Goal: Task Accomplishment & Management: Use online tool/utility

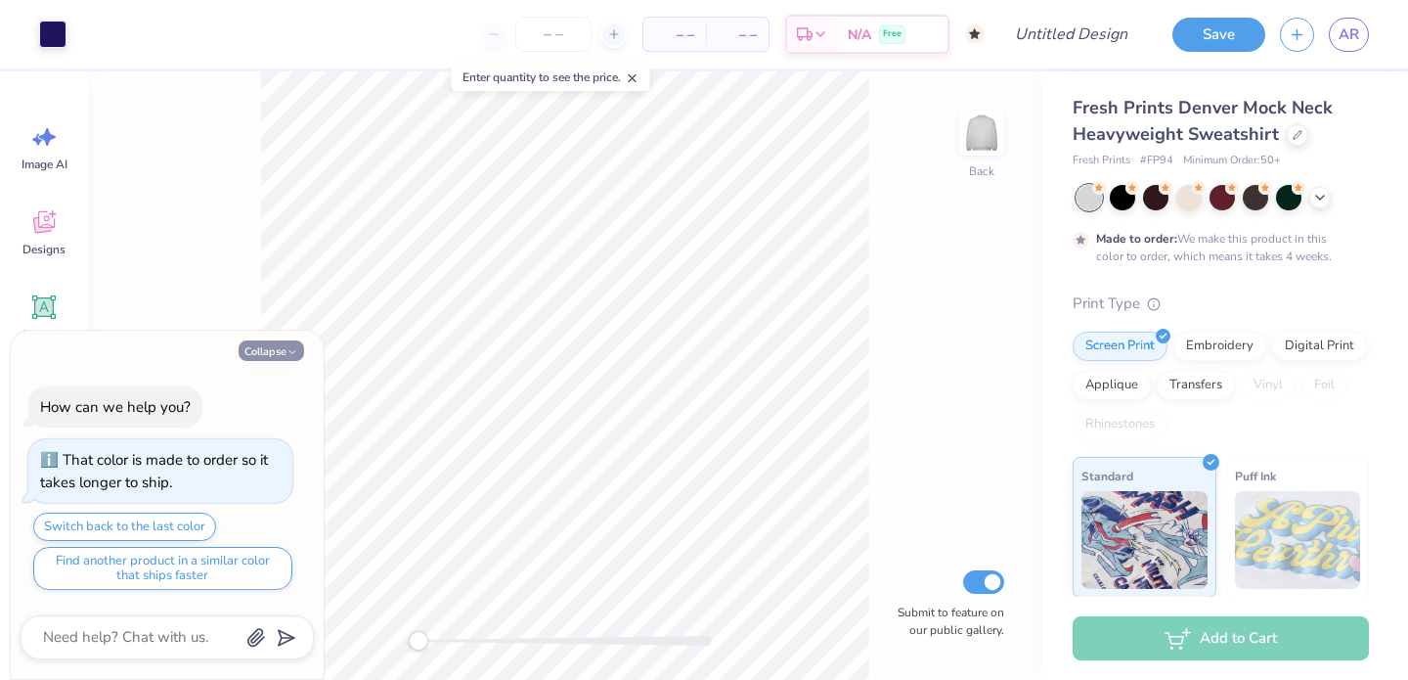
click at [295, 354] on icon "button" at bounding box center [293, 352] width 12 height 12
type textarea "x"
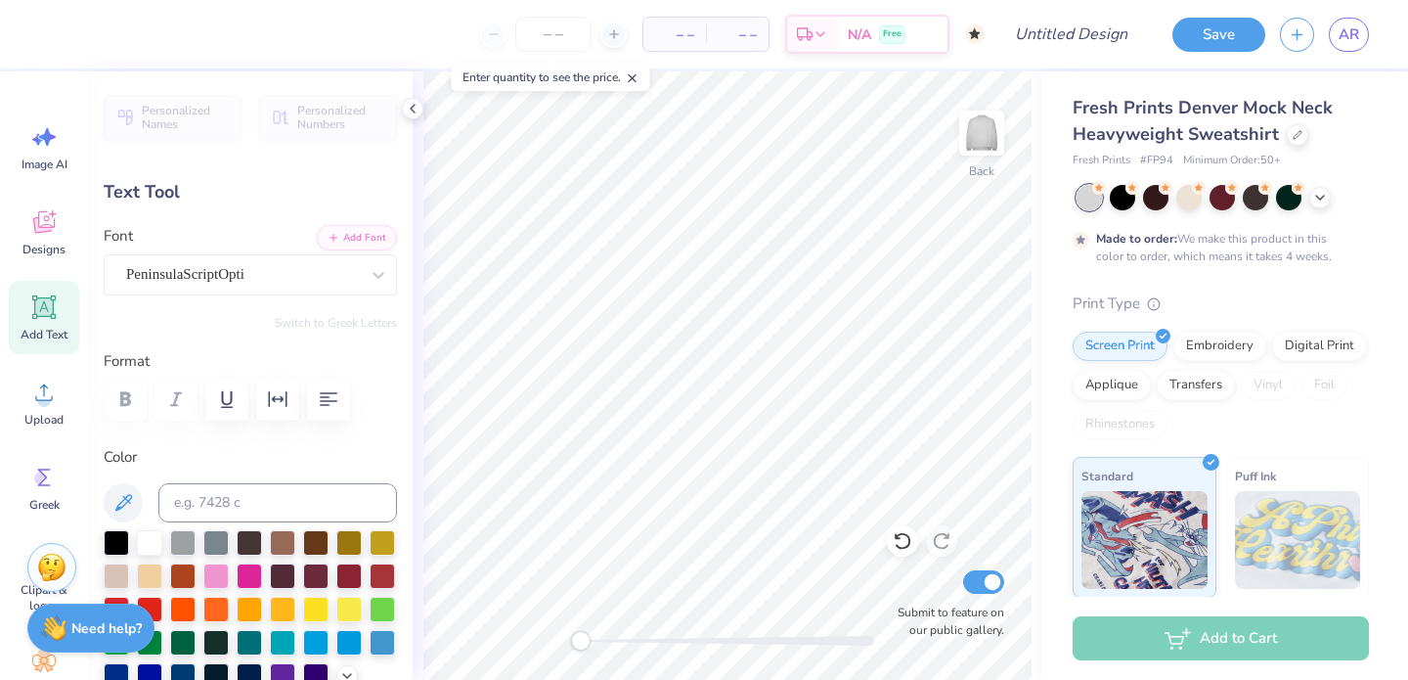
type textarea "G"
type textarea "Speech Language Pathology"
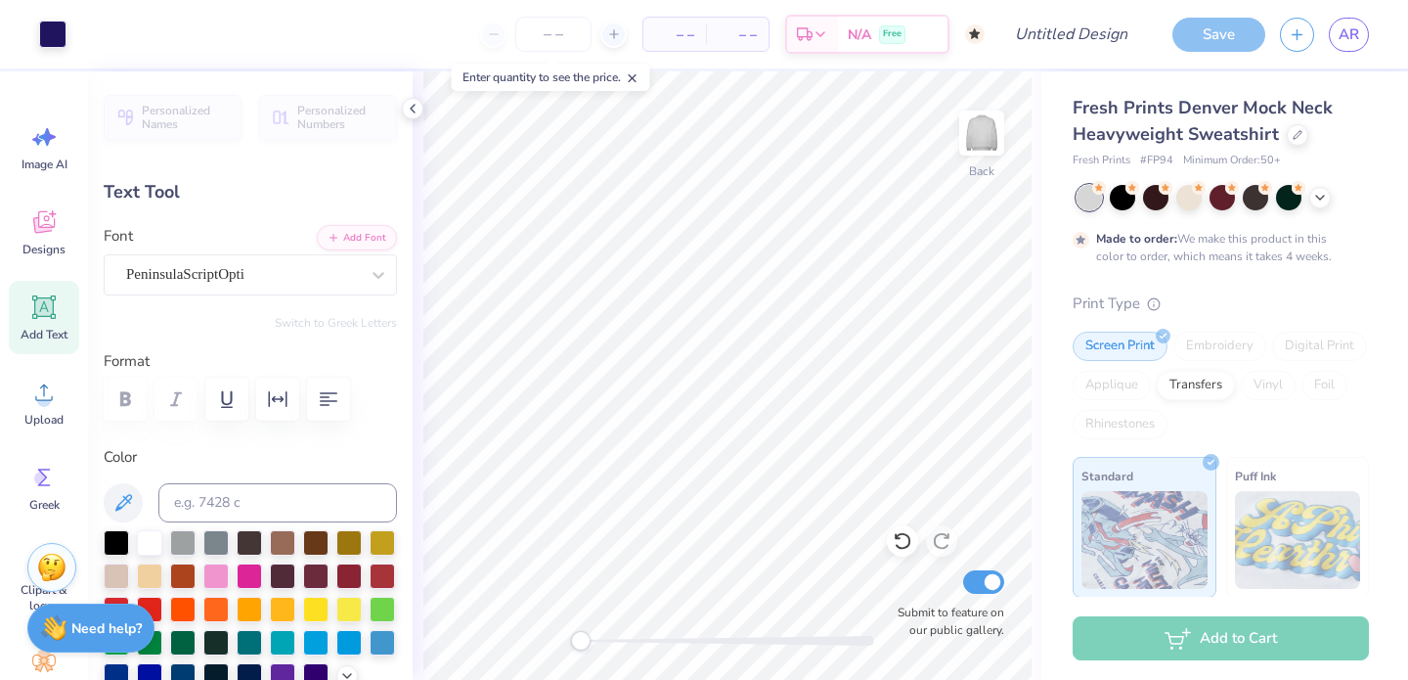
type input "0.0"
type input "16.27"
type input "4.20"
type input "2.17"
type input "-8.7"
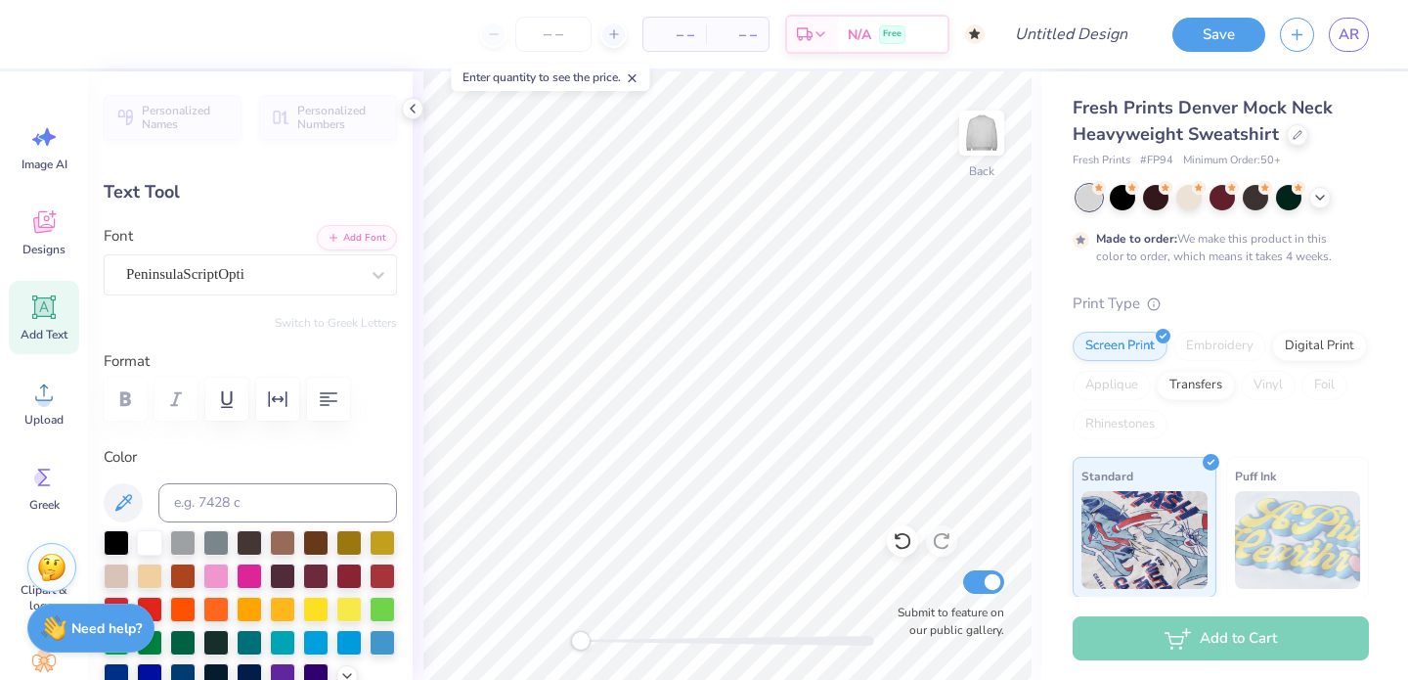
type input "14.89"
type input "3.85"
type input "2.34"
type input "13.57"
type input "3.51"
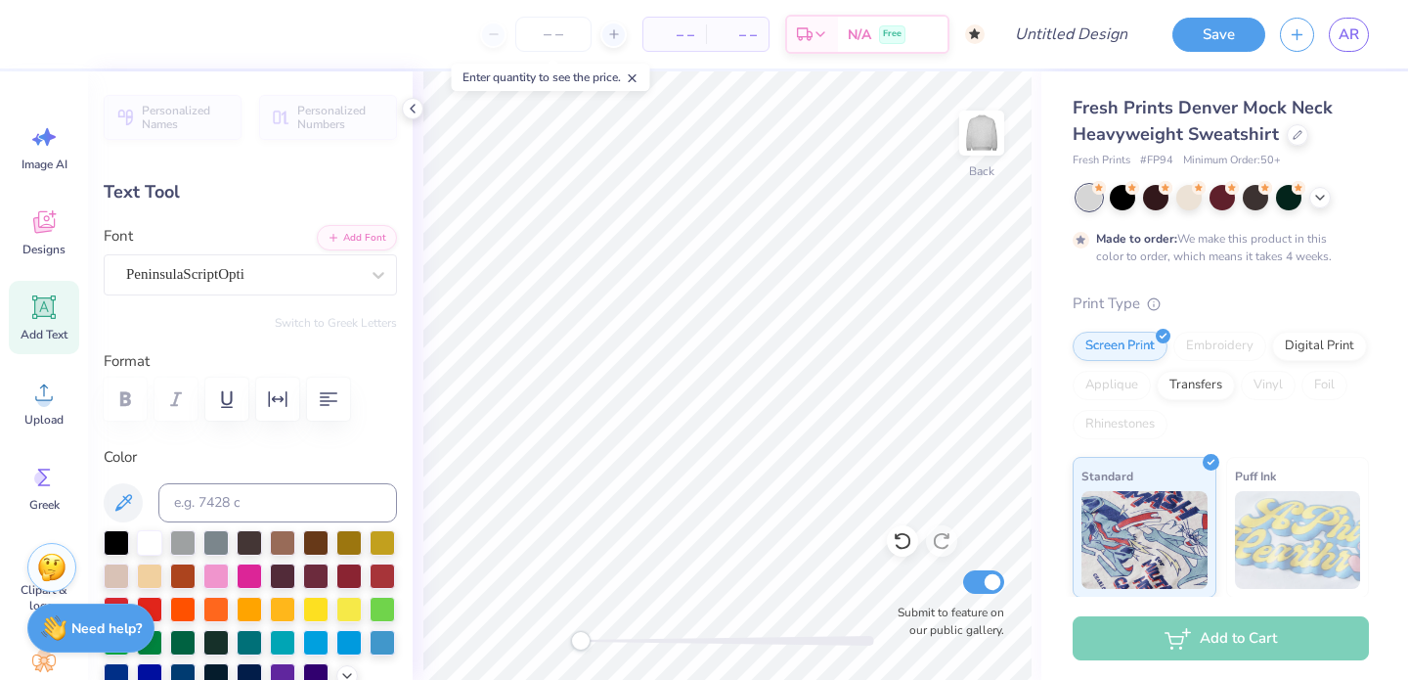
type input "2.30"
click at [1191, 199] on div at bounding box center [1188, 195] width 25 height 25
type input "-8.7"
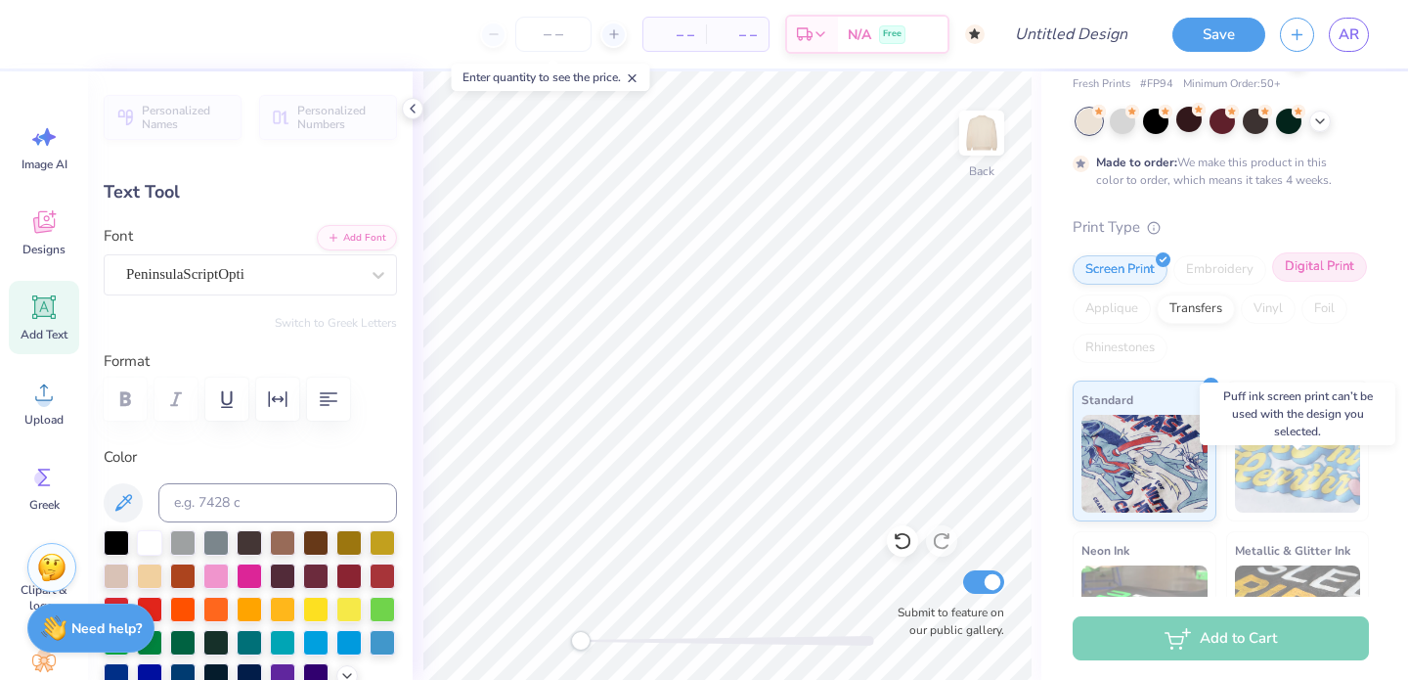
scroll to position [0, 0]
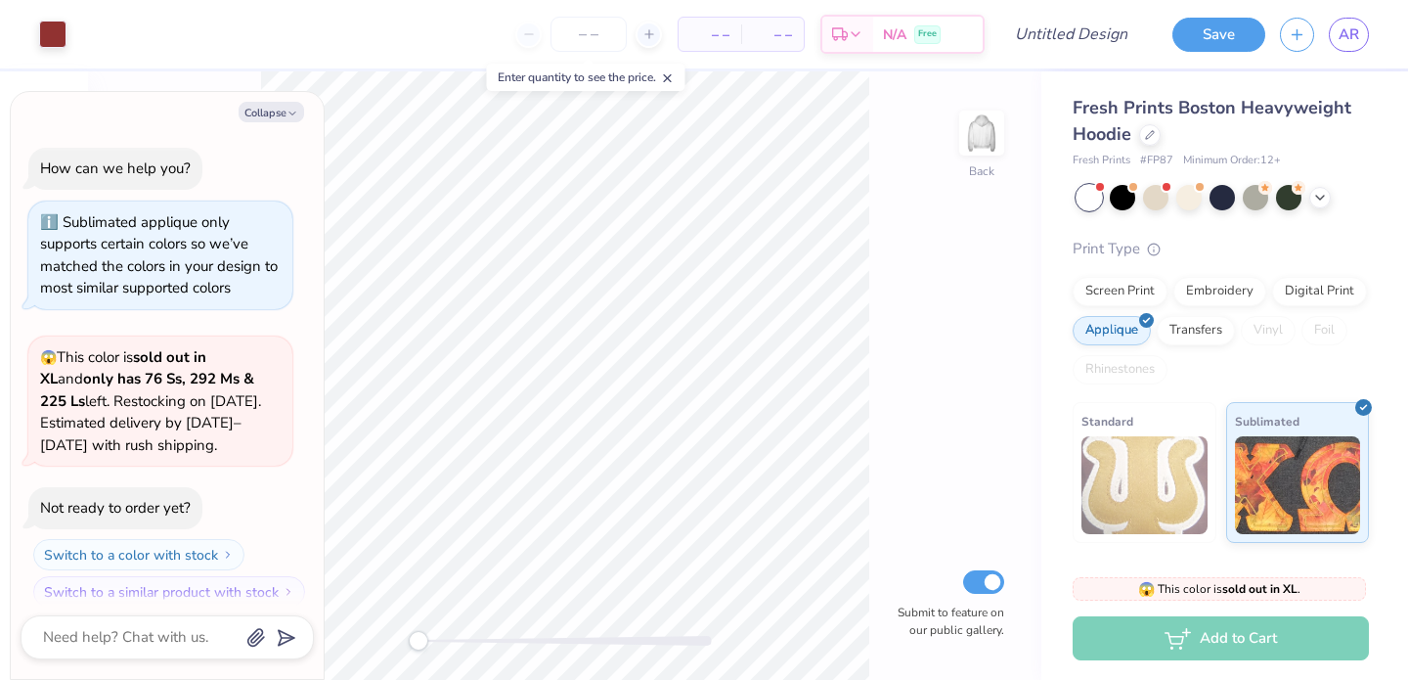
scroll to position [17, 0]
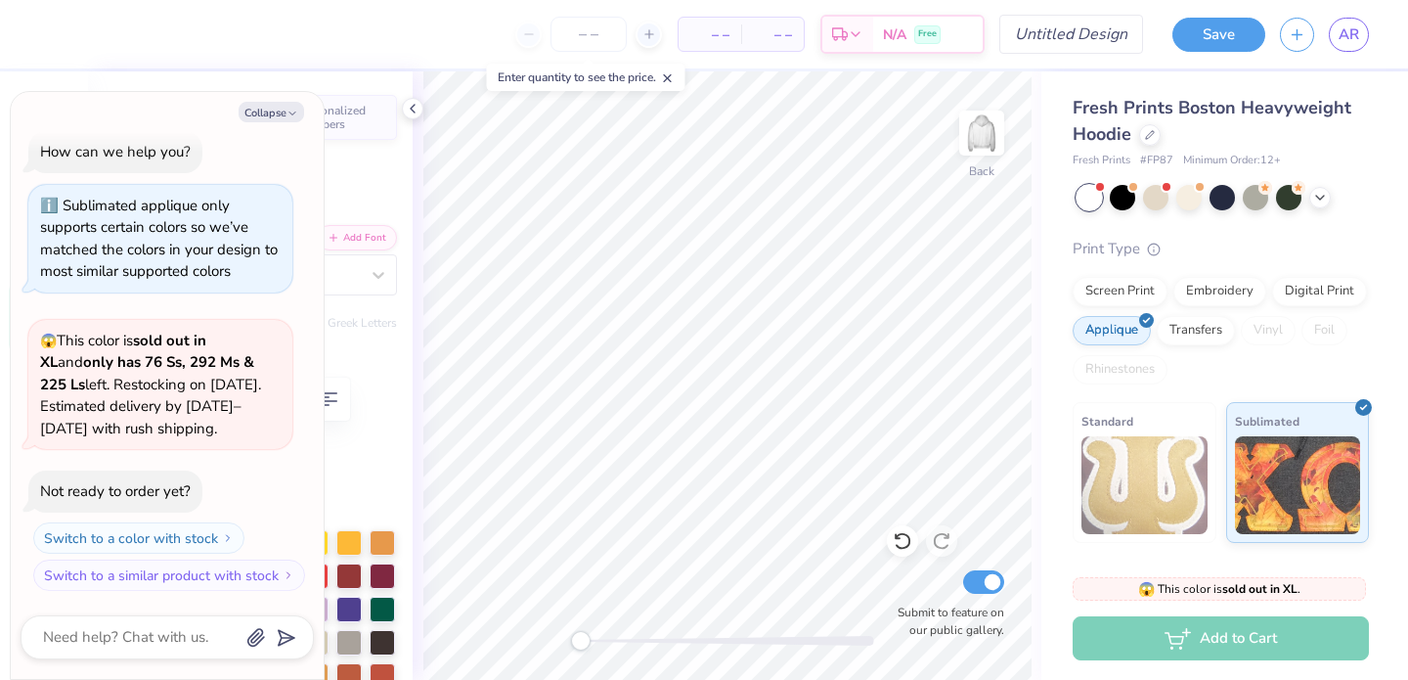
type textarea "x"
type textarea "187"
type textarea "x"
type textarea "18"
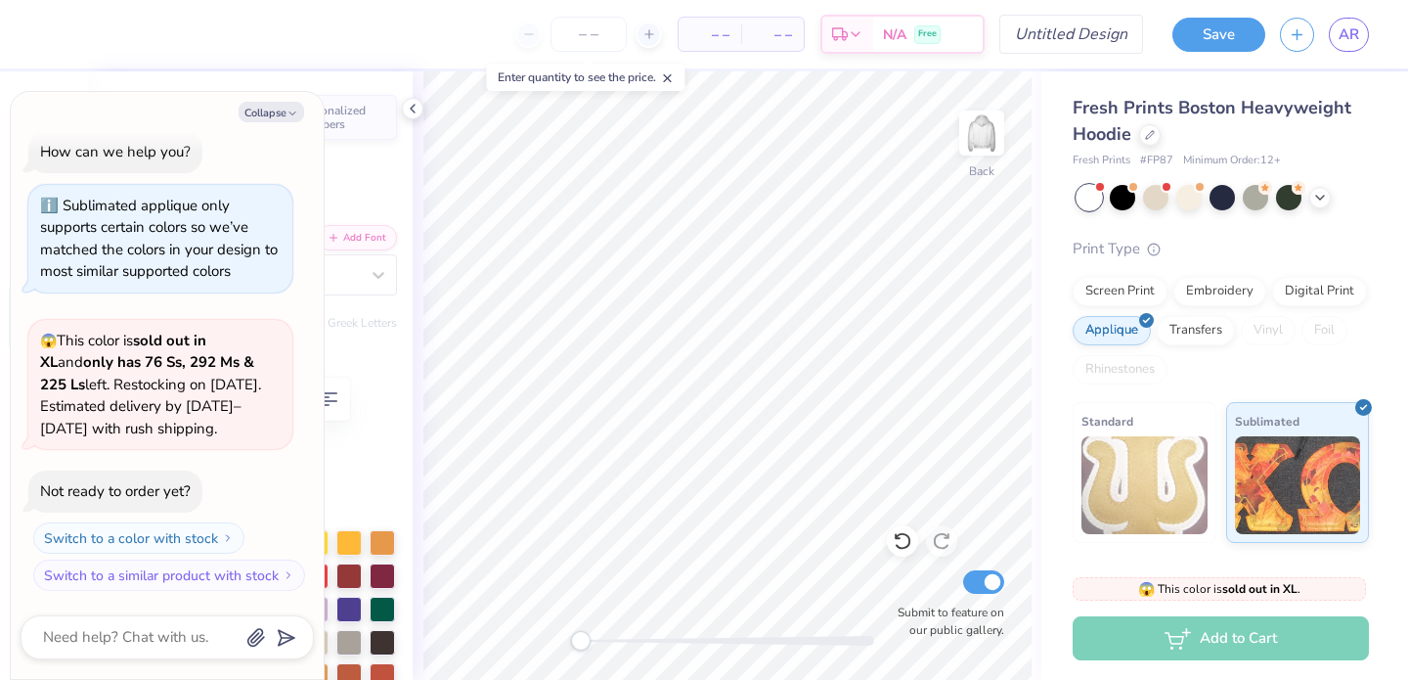
type textarea "x"
type textarea "1"
type textarea "x"
type textarea "S"
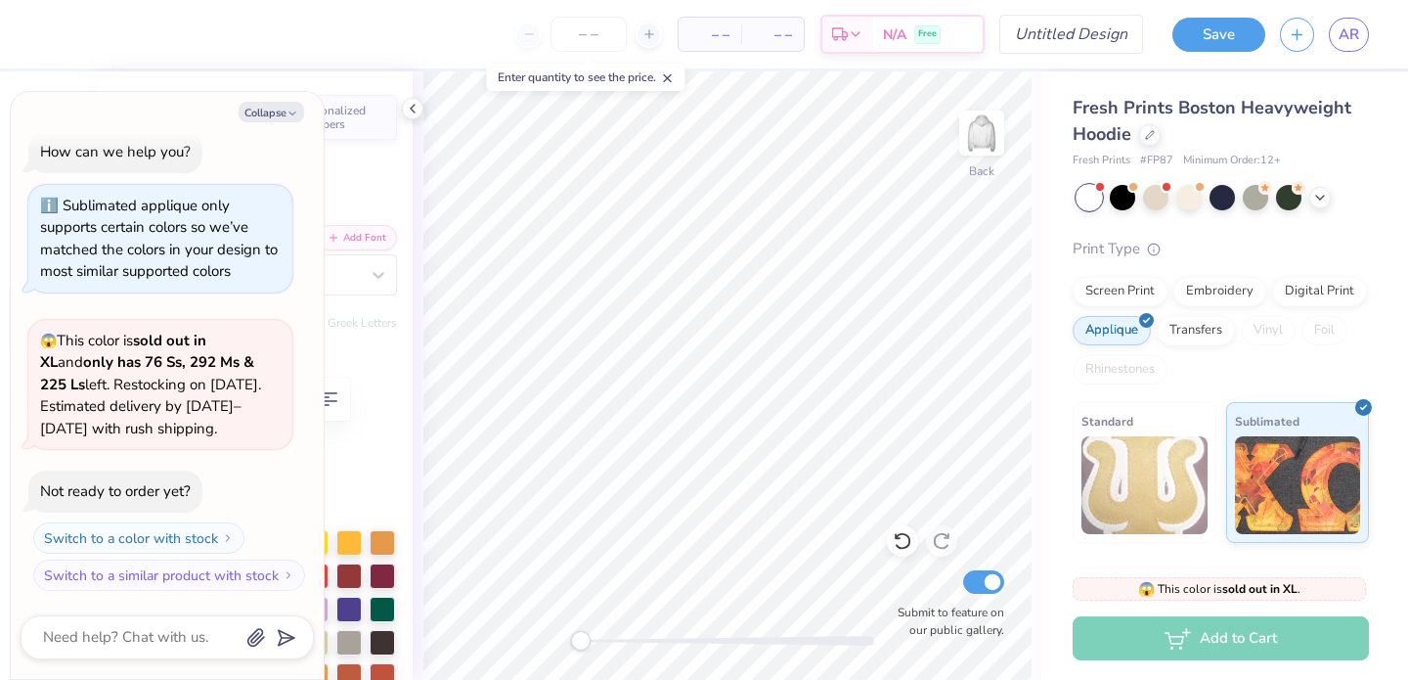
type textarea "x"
type textarea "S"
type textarea "x"
type textarea "S L"
type textarea "x"
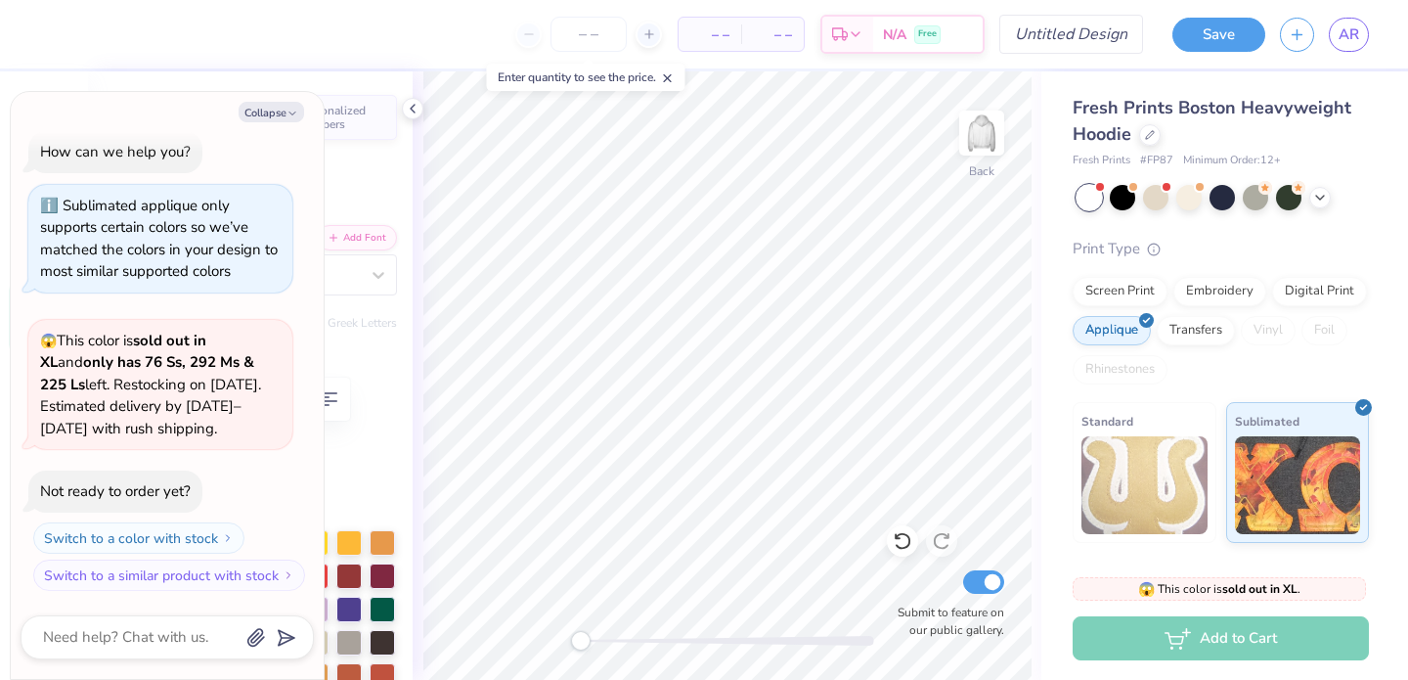
type textarea "S L"
type textarea "x"
type textarea "S L P"
type textarea "x"
type textarea "S L"
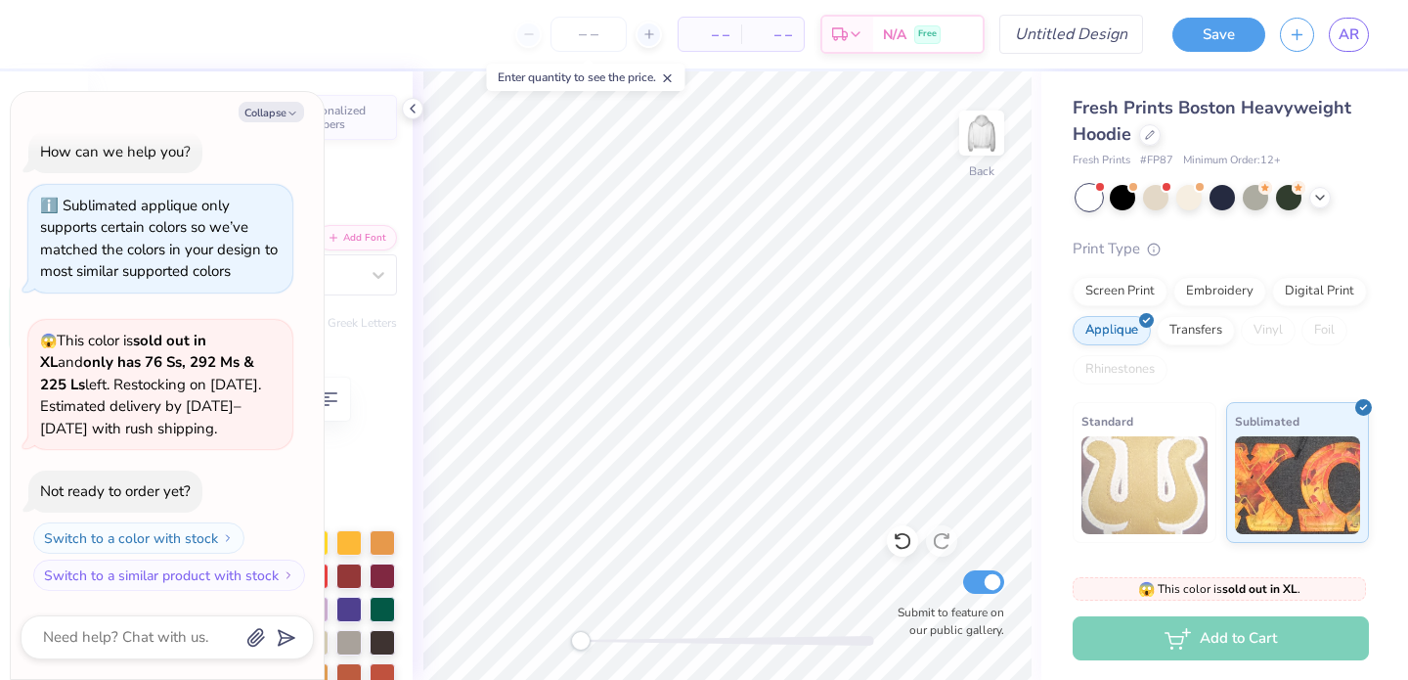
type textarea "x"
type textarea "S L"
type textarea "x"
type textarea "S"
type textarea "x"
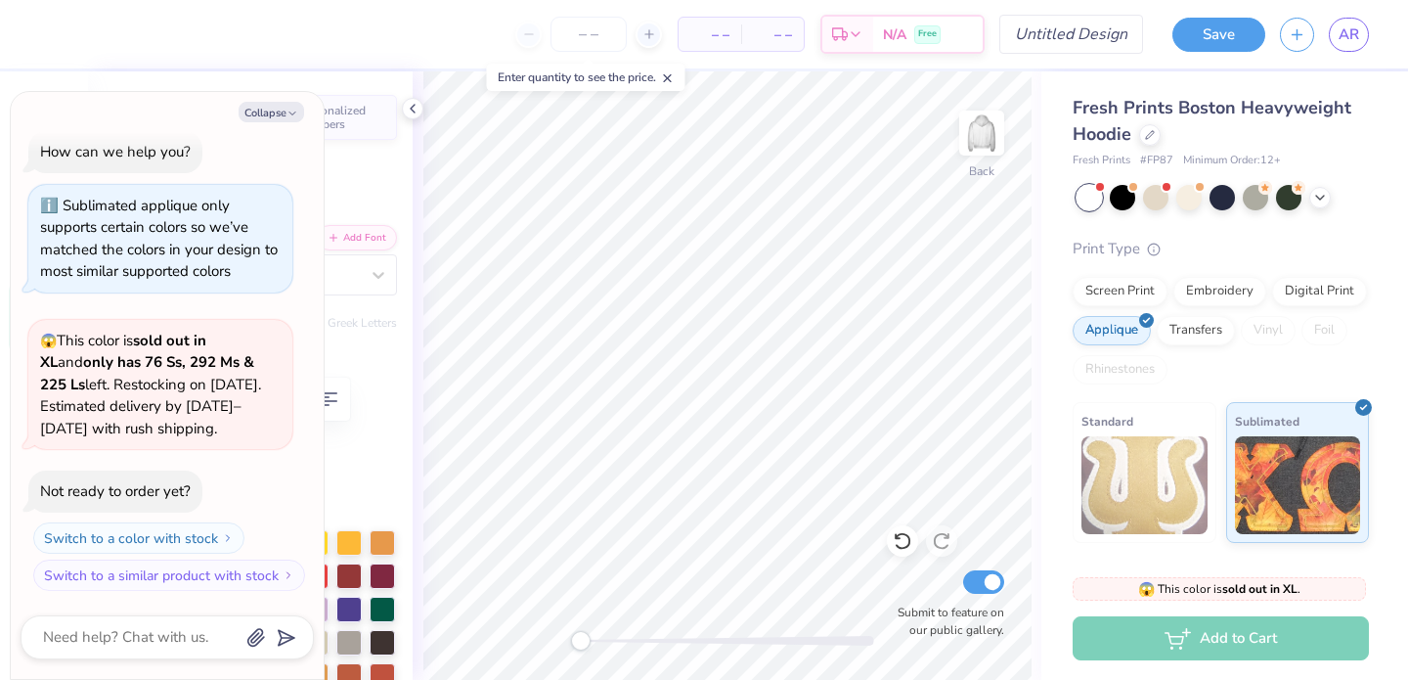
type textarea "S"
type textarea "x"
type textarea "SL"
type textarea "x"
type textarea "SLP"
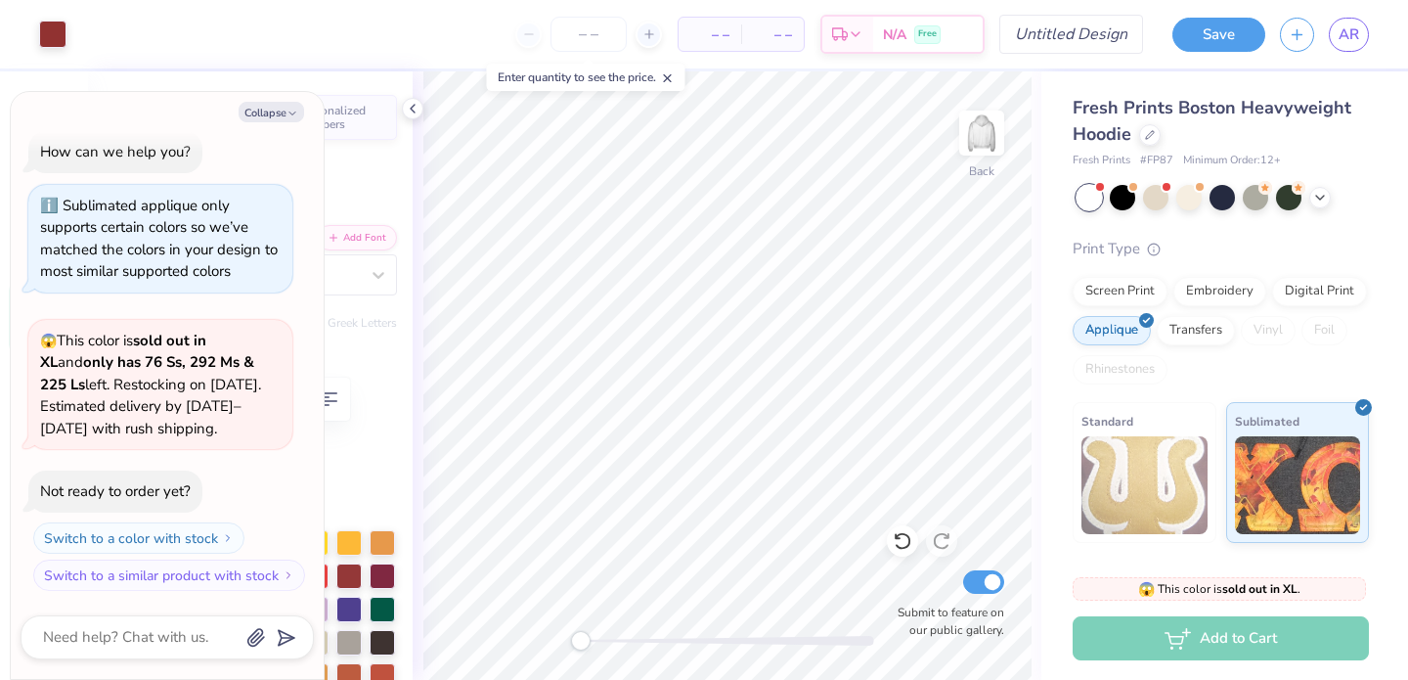
type textarea "x"
type input "8.77"
type input "3.44"
type input "2.99"
type textarea "x"
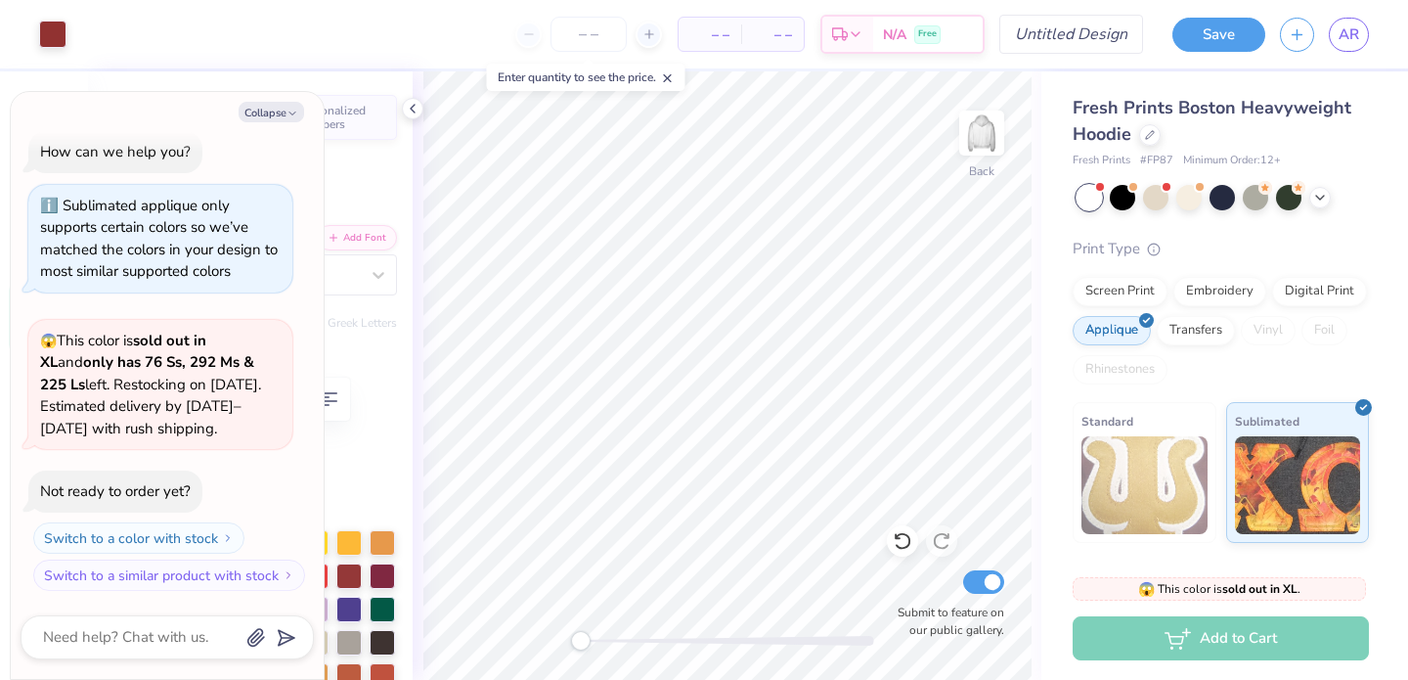
type input "5.56"
type input "0.46"
type input "6.99"
type textarea "x"
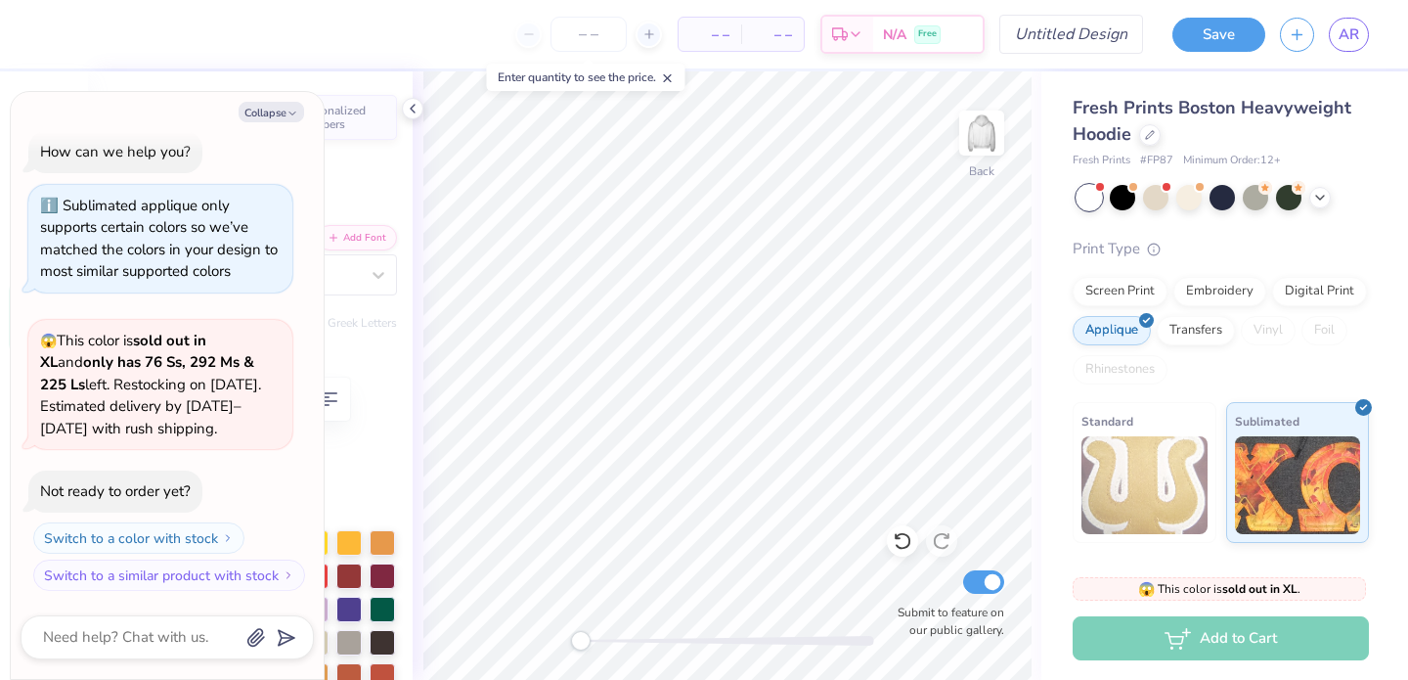
type textarea "GAMMA PHI"
type textarea "x"
type textarea "GAMMA PHI"
type textarea "x"
type textarea "GAMMA PH"
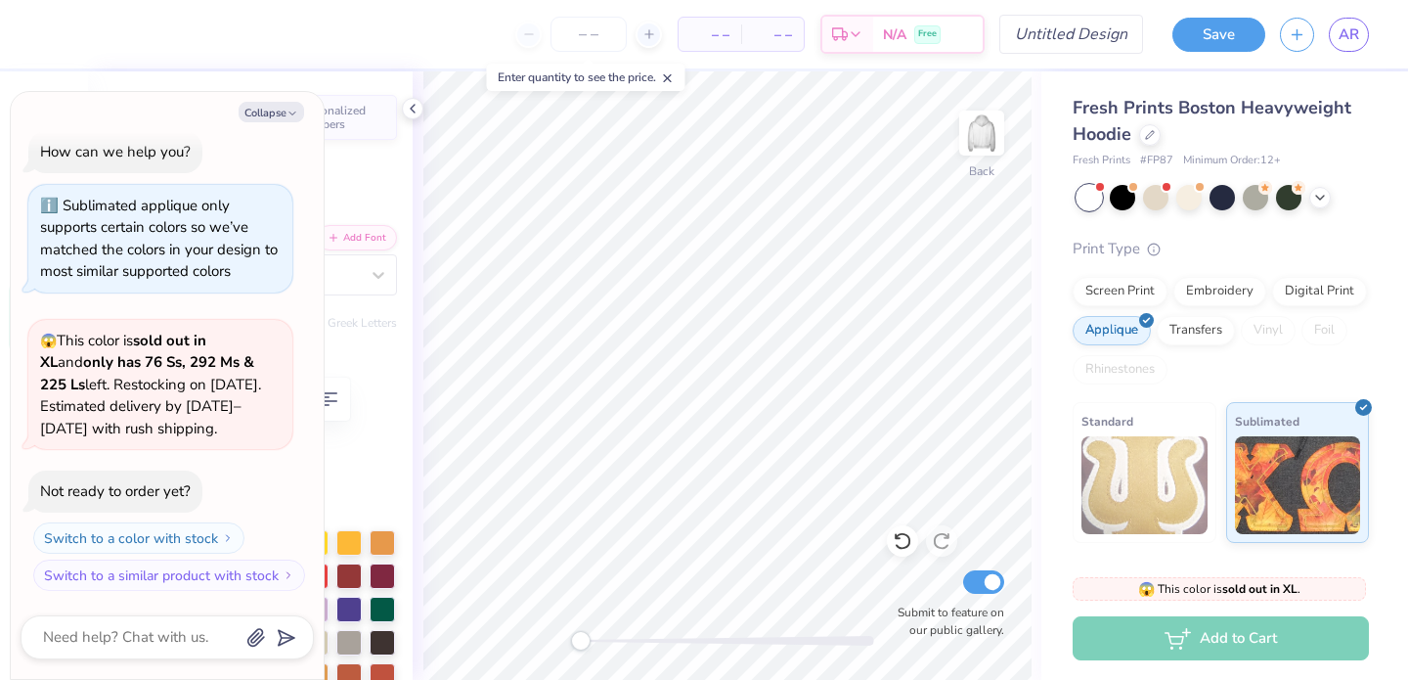
type textarea "x"
type textarea "GAMMA P"
type textarea "x"
type textarea "GAMMA"
type textarea "x"
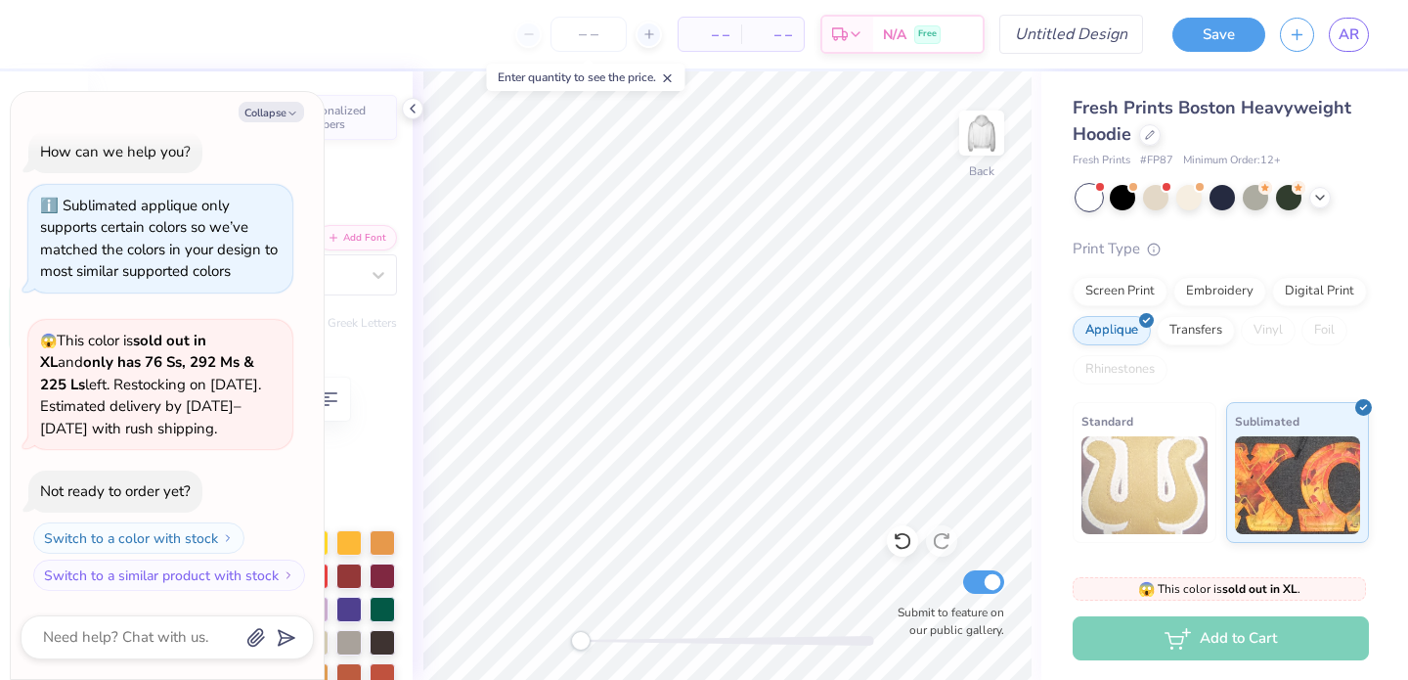
type textarea "GAMMA"
type textarea "x"
type textarea "GAMM"
type textarea "x"
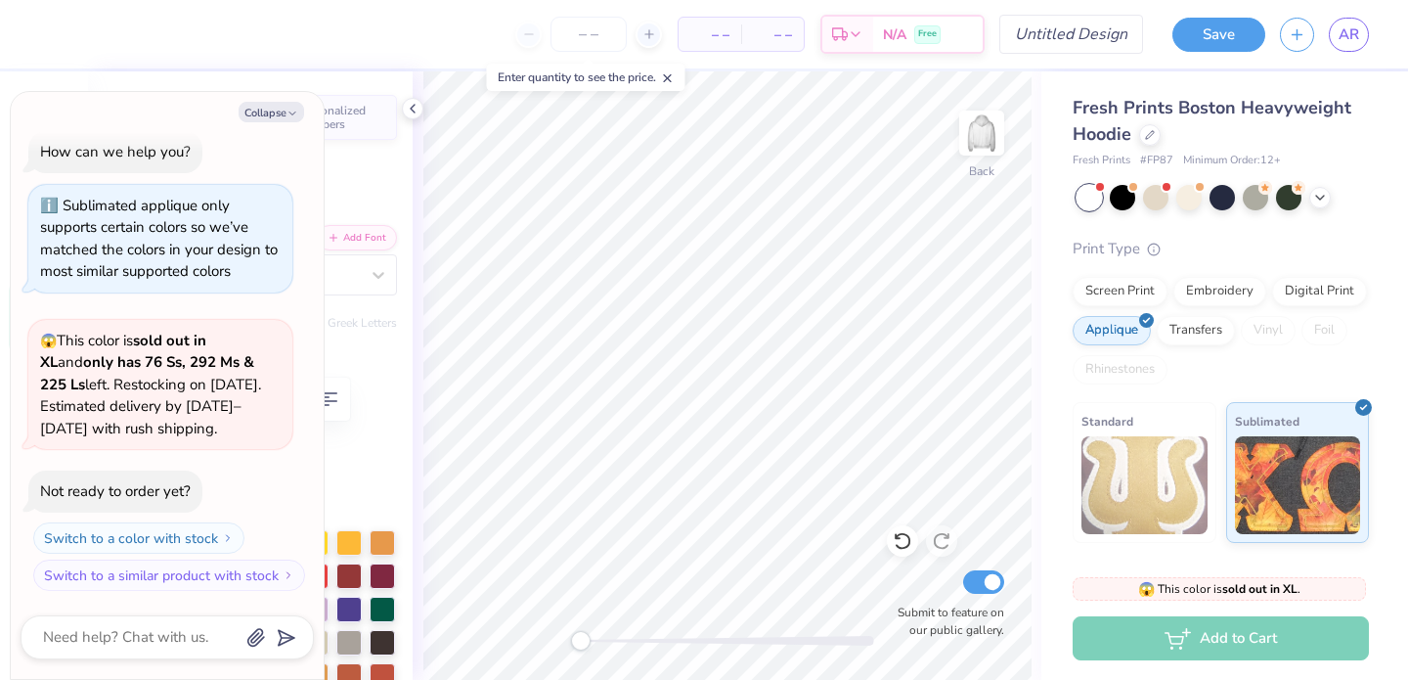
type textarea "GAM"
type textarea "x"
type textarea "GA"
type textarea "x"
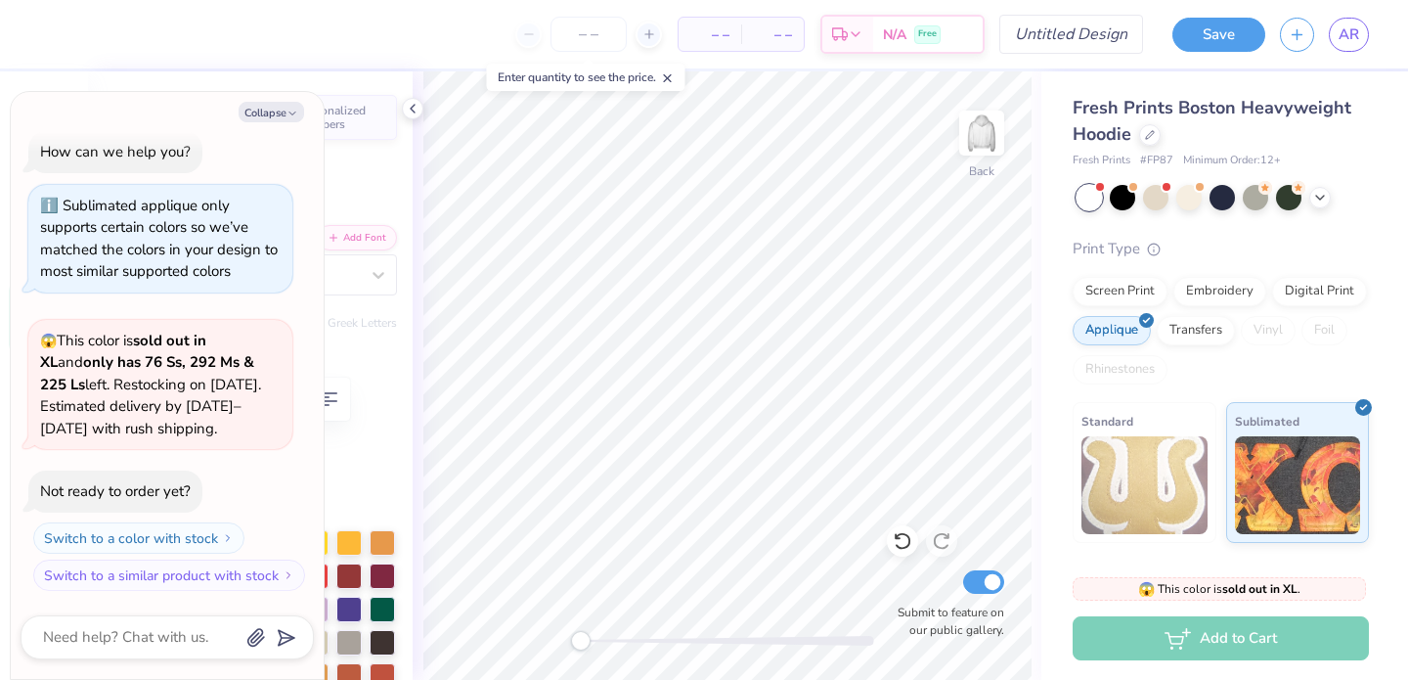
type textarea "G"
type textarea "x"
type textarea "Sp"
type textarea "x"
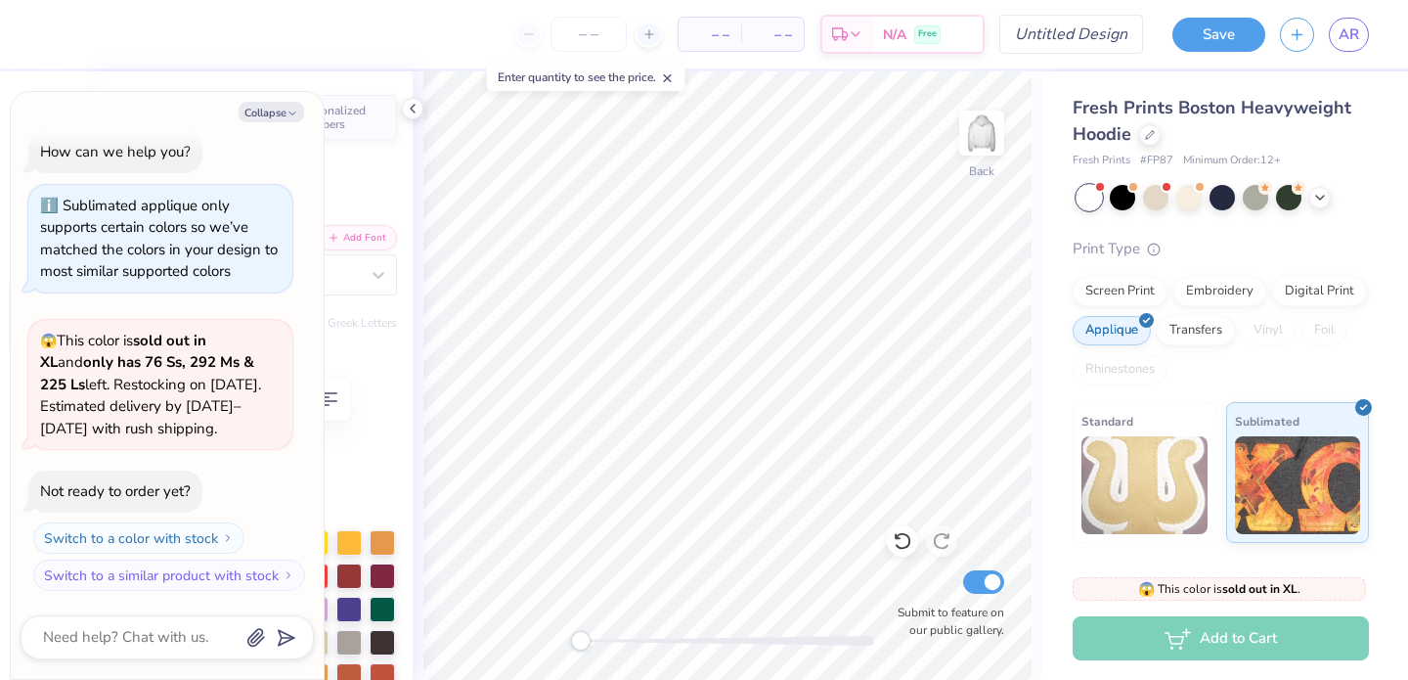
type textarea "Spe"
type textarea "x"
type textarea "Spee"
type textarea "x"
type textarea "Speech"
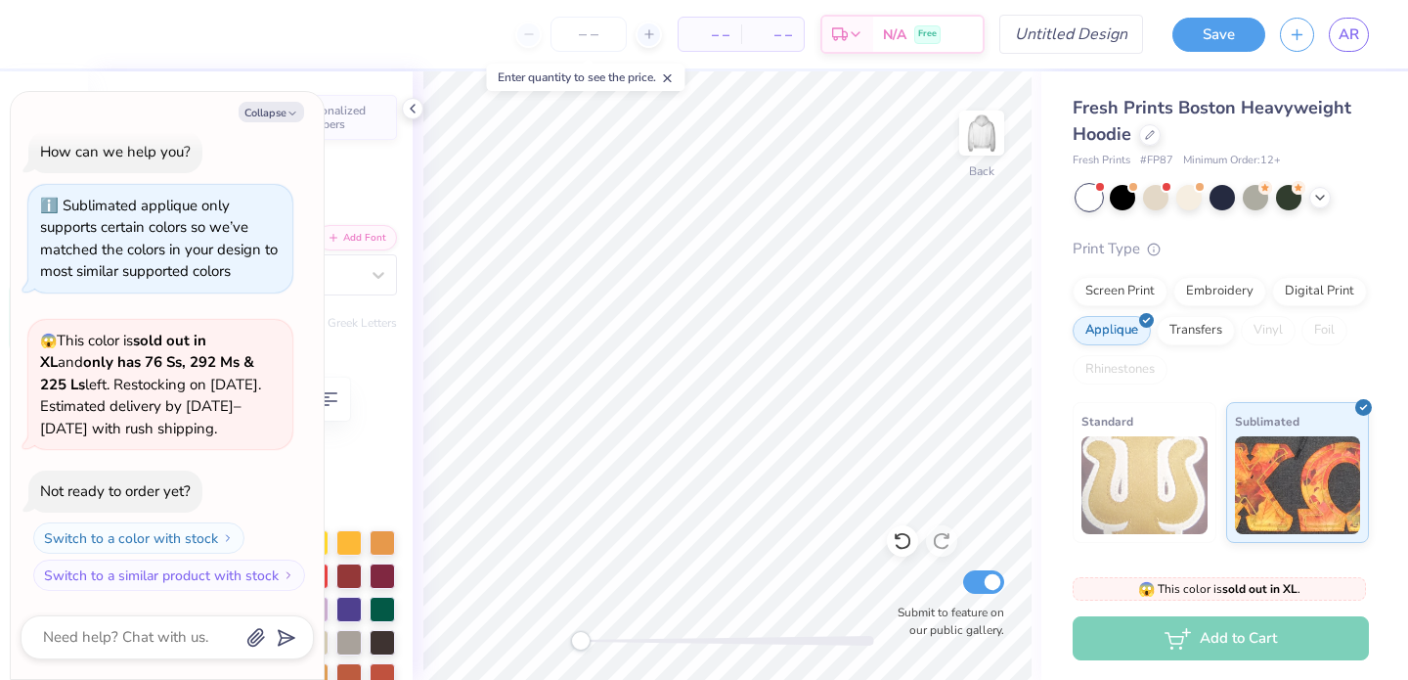
type textarea "x"
type textarea "Speech"
type textarea "x"
type textarea "Speech l"
type textarea "x"
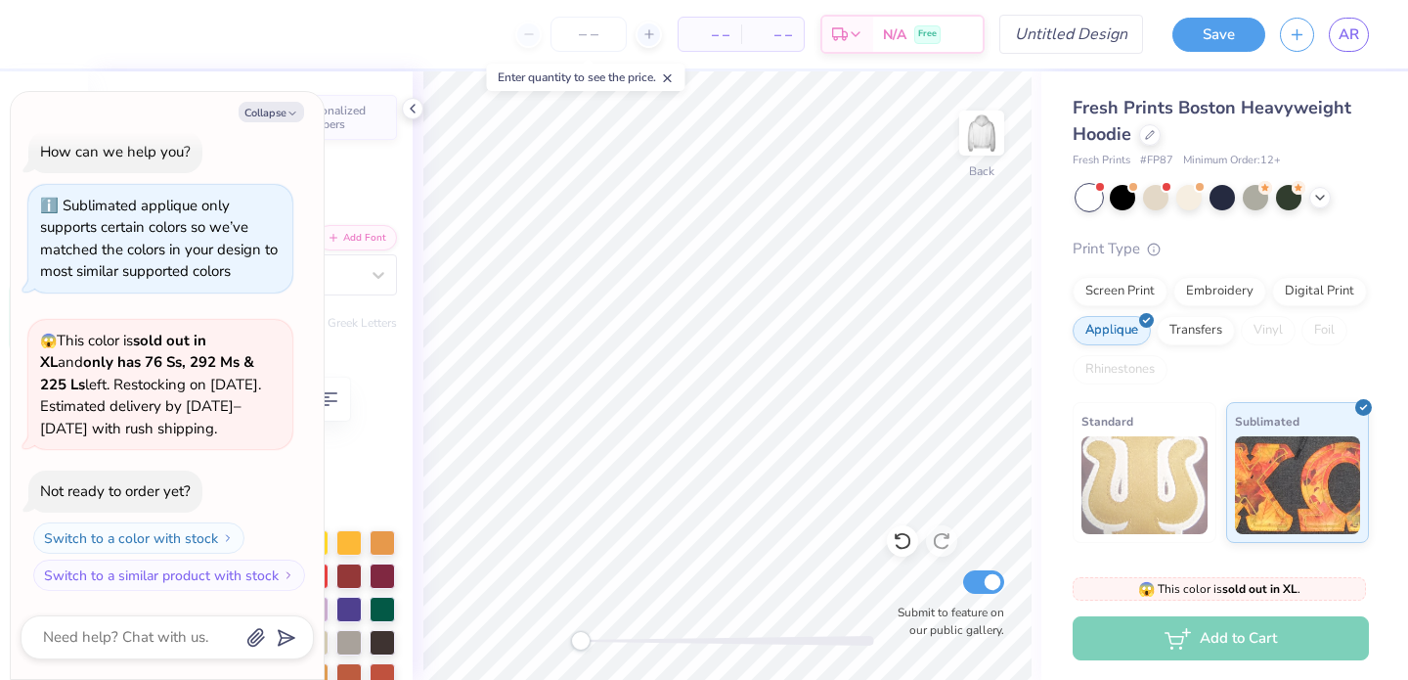
type textarea "Speech la"
type textarea "x"
type textarea "Speech lan"
type textarea "x"
type textarea "Speech la"
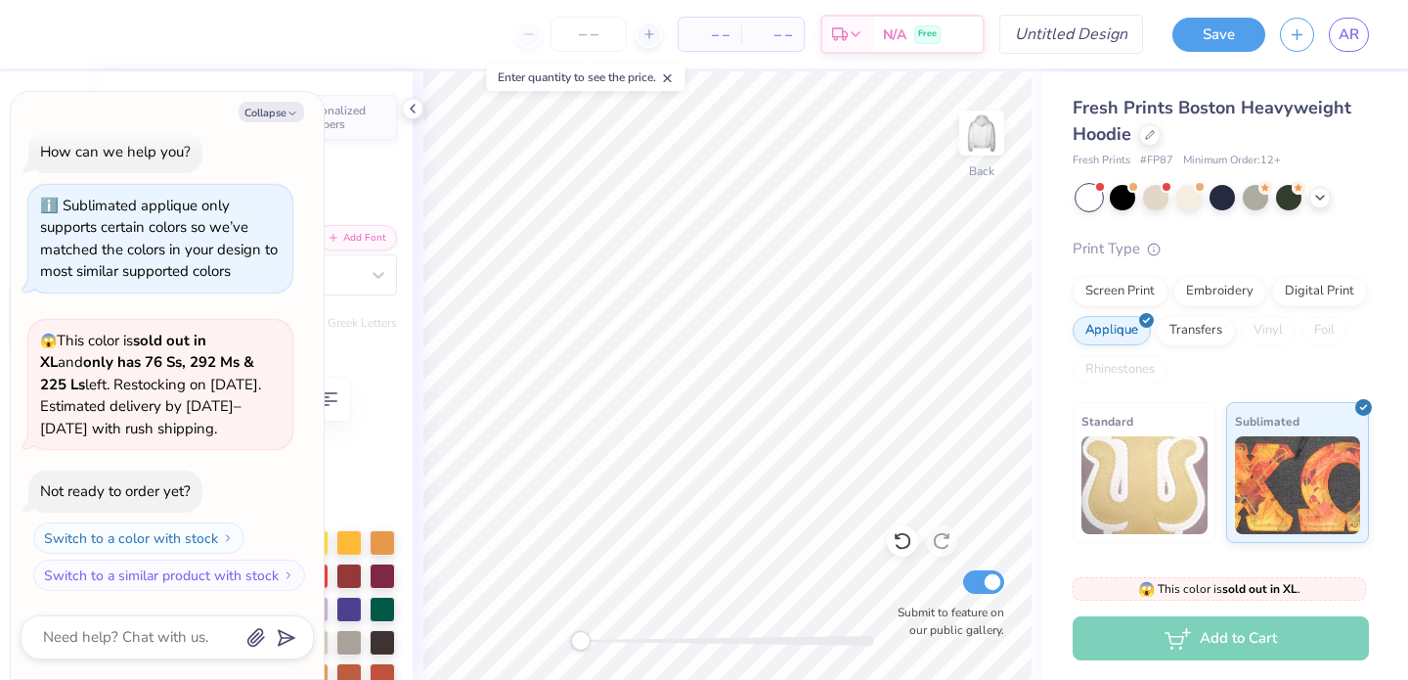
type textarea "x"
type textarea "Speech l"
type textarea "x"
type textarea "Speech"
type textarea "x"
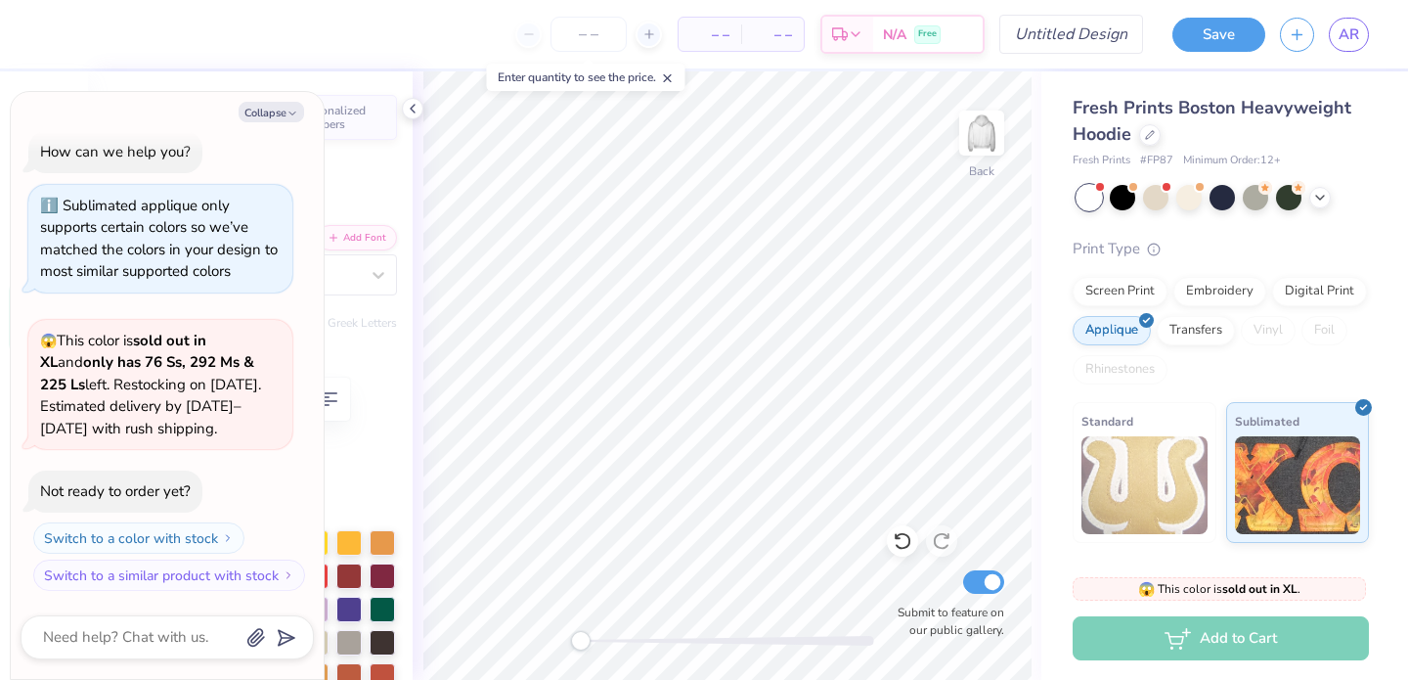
type textarea "Speech L"
type textarea "x"
type textarea "Speech La"
type textarea "x"
type textarea "Speech Lan"
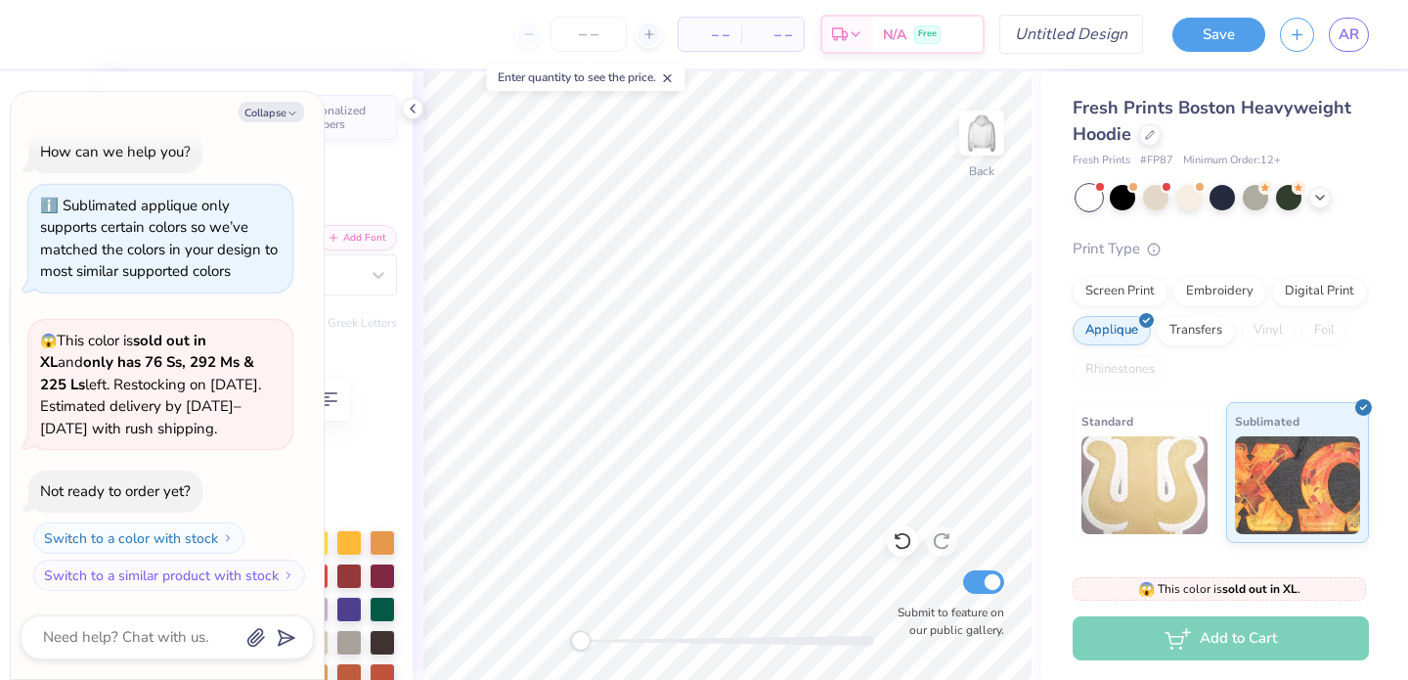
type textarea "x"
type textarea "Speech Lang"
type textarea "x"
type textarea "Speech Langu"
type textarea "x"
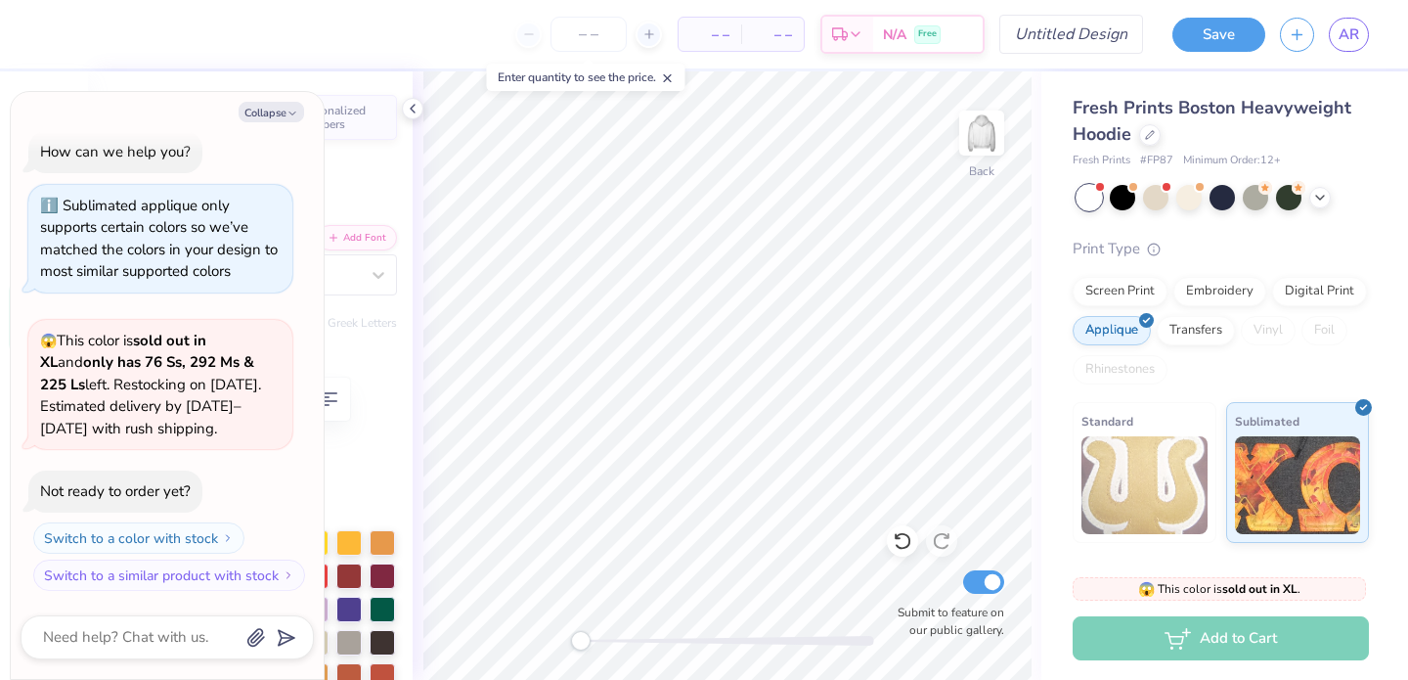
type textarea "Speech Langug"
type textarea "x"
type textarea "Speech Languga"
type textarea "x"
type textarea "Speech Langugage"
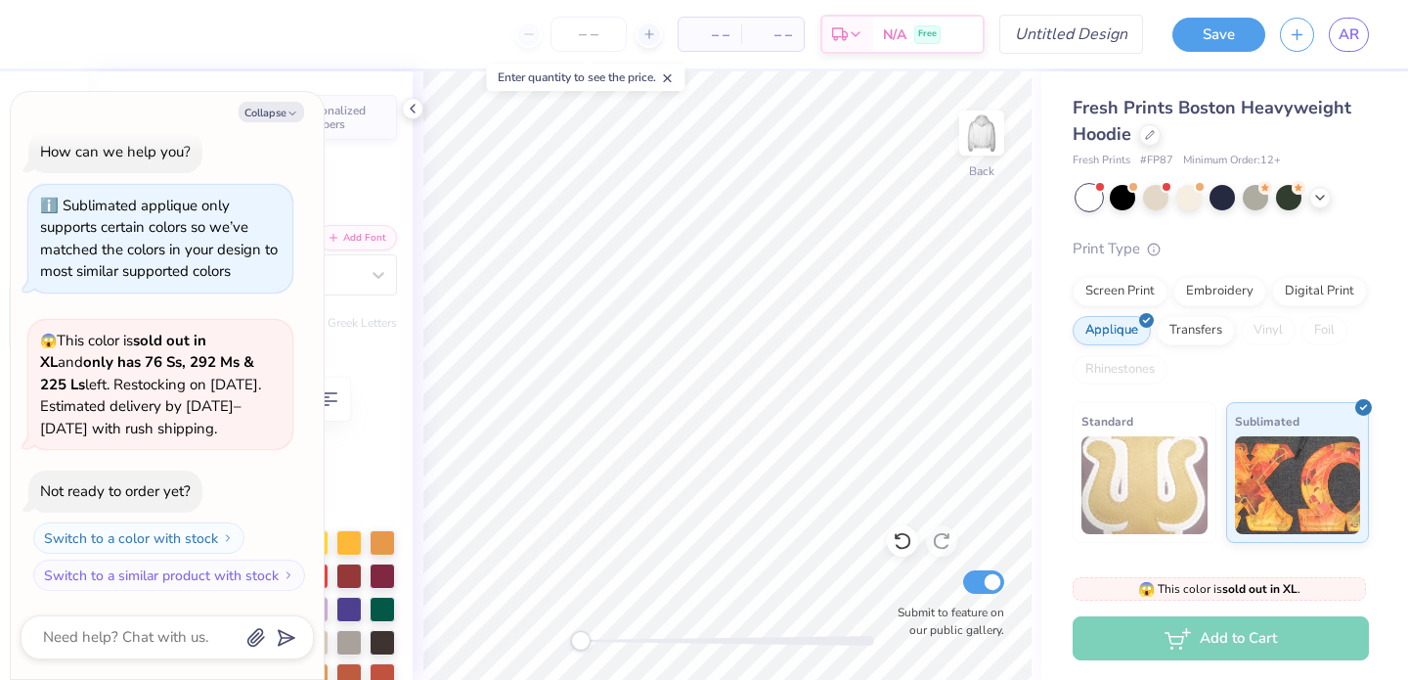
type textarea "x"
type textarea "Speech Langugage"
type textarea "x"
type textarea "Speech Langugage P"
type textarea "x"
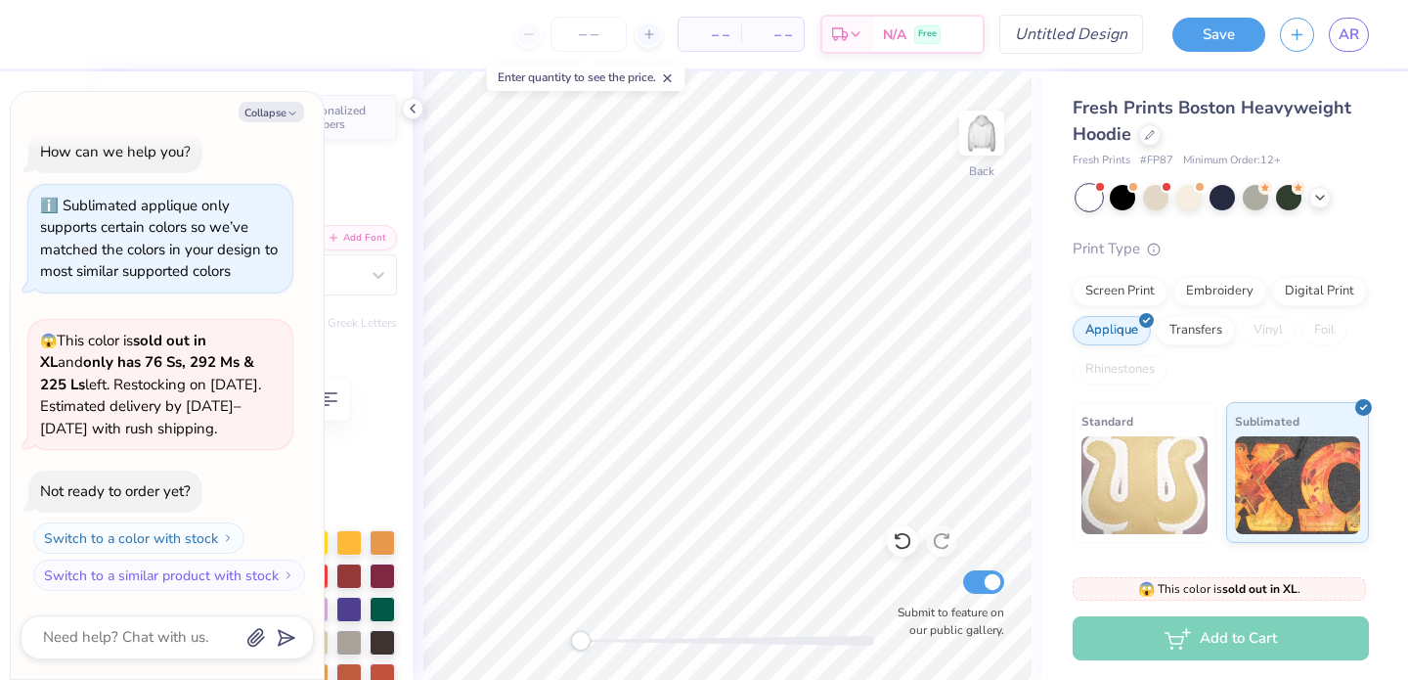
type textarea "Speech Langugage Pa"
type textarea "x"
type textarea "Speech Langugage Path"
type textarea "x"
type textarea "Speech Langugage Patho"
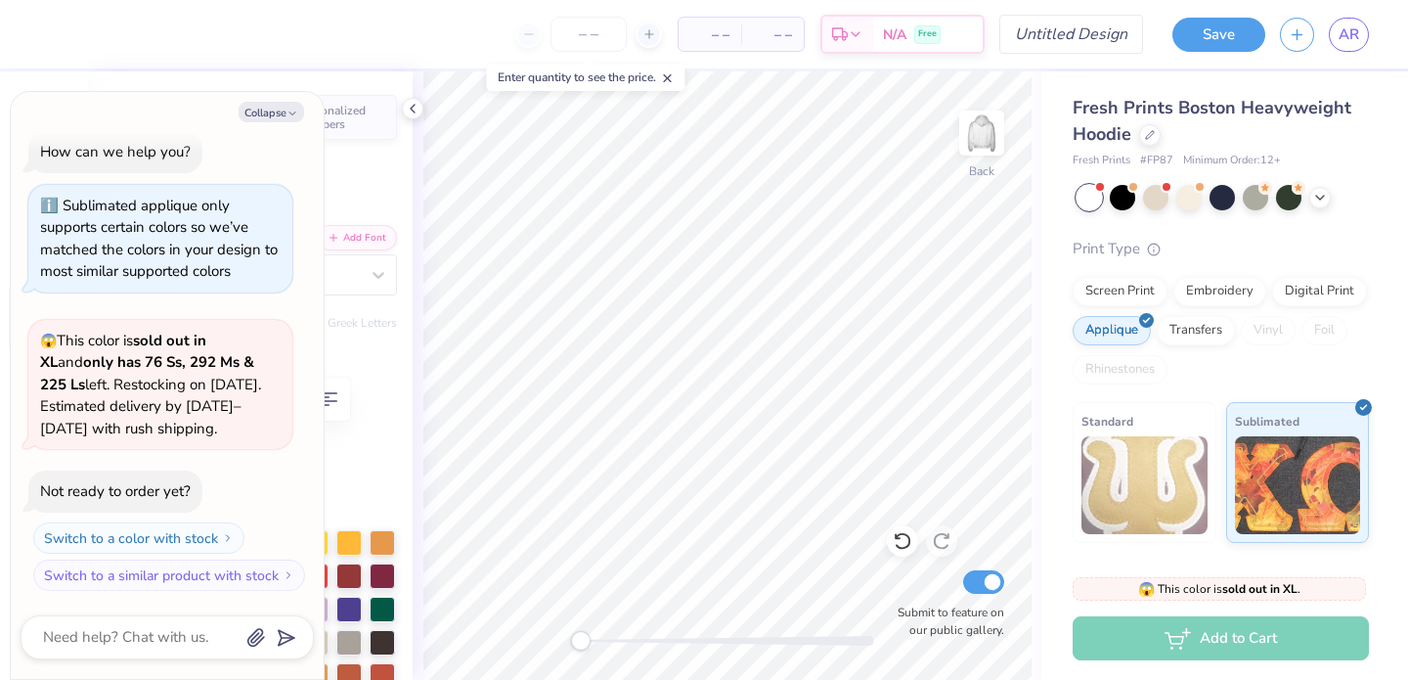
type textarea "x"
type textarea "Speech Langugage Pathol"
type textarea "x"
type textarea "Speech Langugage Patholo"
type textarea "x"
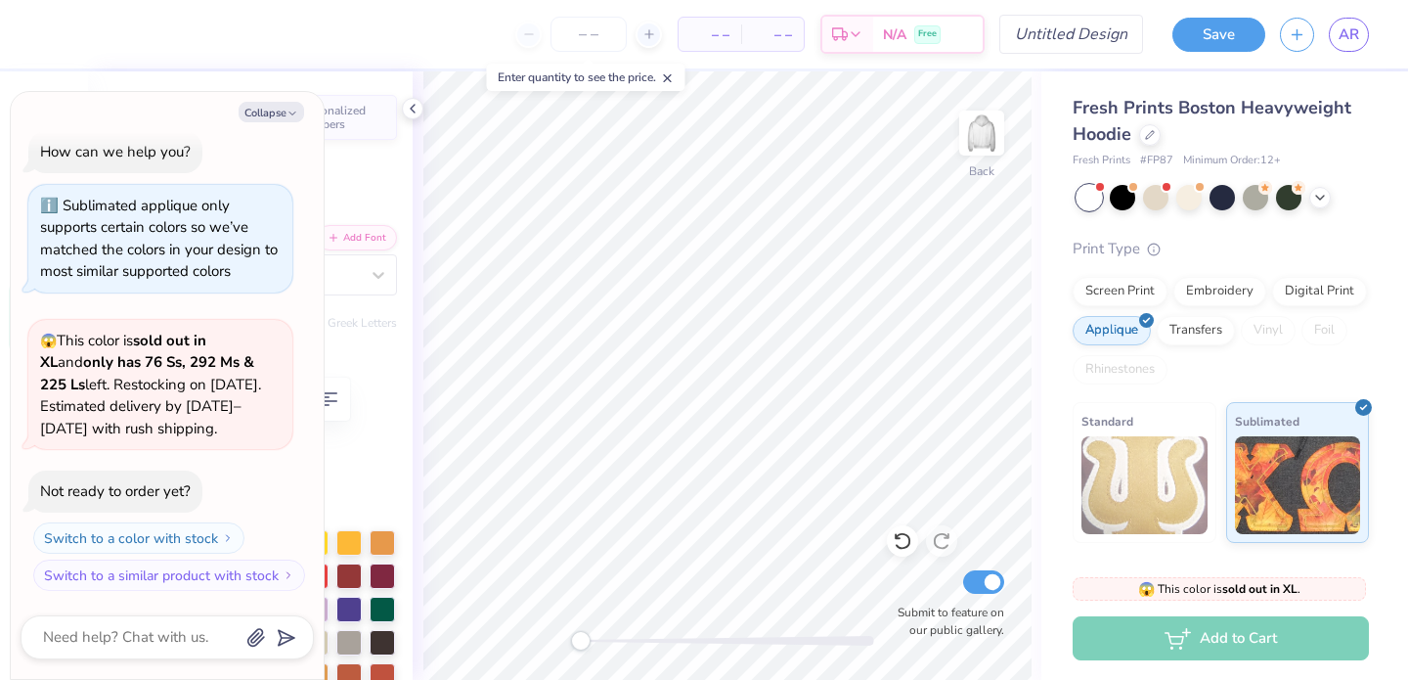
type textarea "Speech Langugage Patholog"
type textarea "x"
type textarea "Speech Langugage Pathology"
type textarea "x"
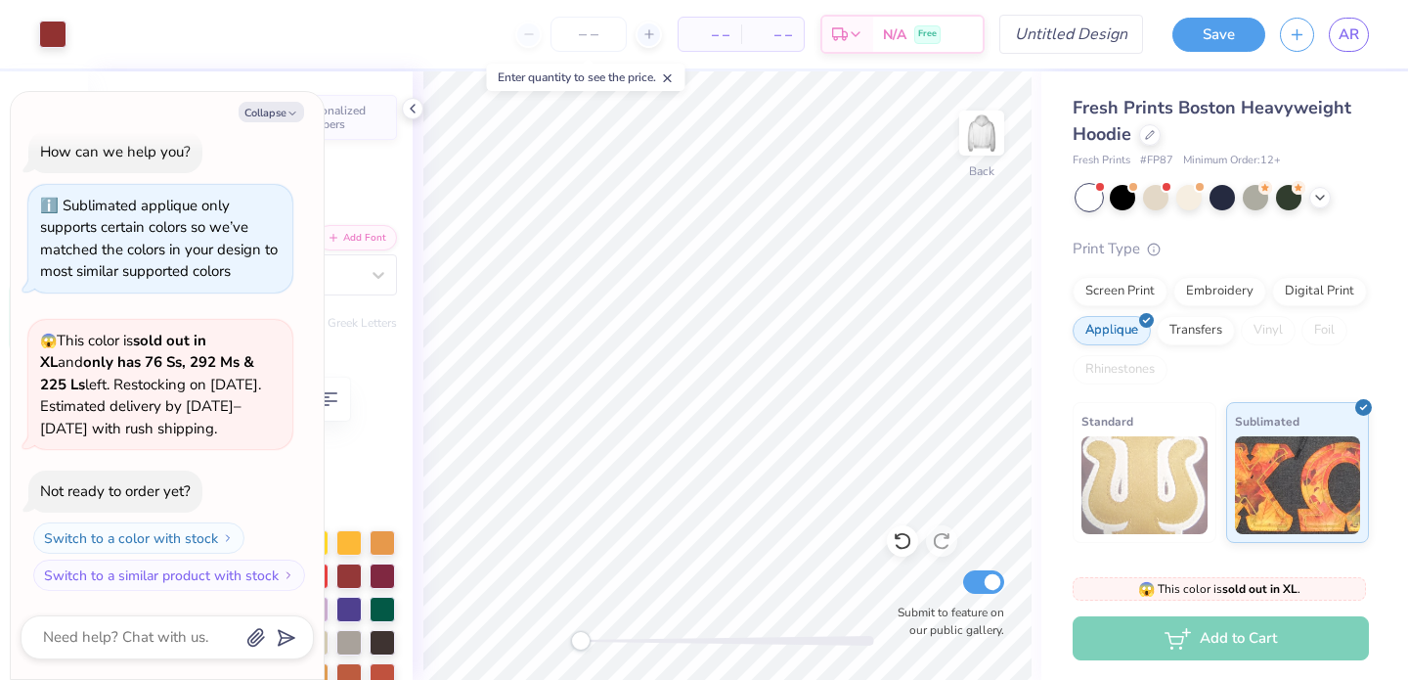
type input "9.02"
type input "0.61"
type input "6.91"
type textarea "x"
type input "8.77"
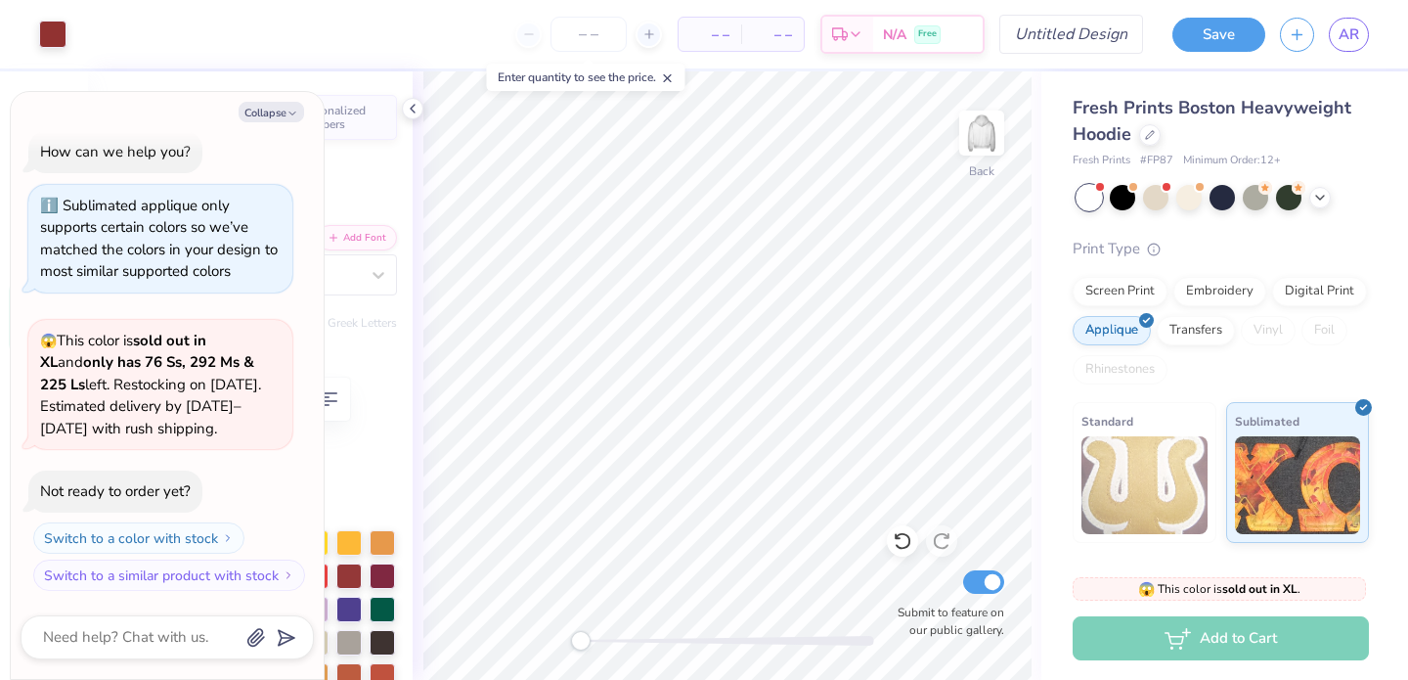
type input "3.44"
type input "3.00"
click at [1149, 198] on div at bounding box center [1155, 195] width 25 height 25
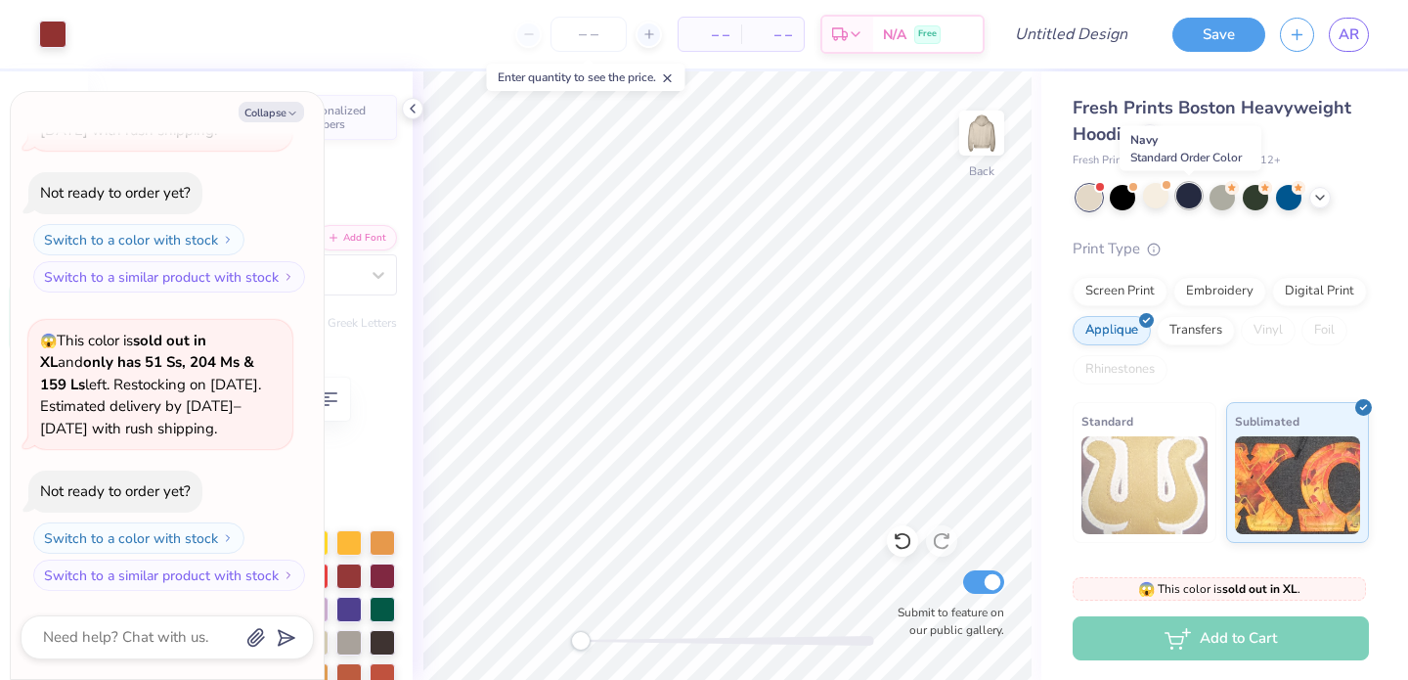
click at [1194, 203] on div at bounding box center [1188, 195] width 25 height 25
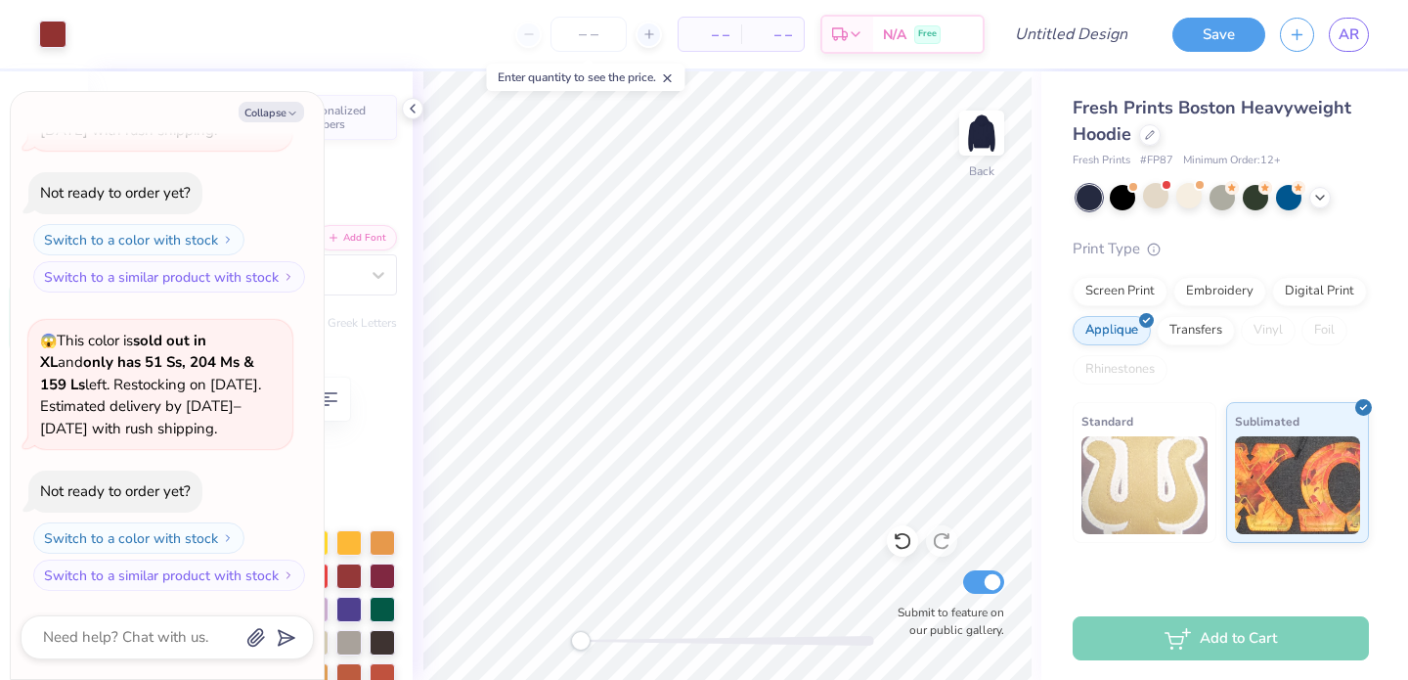
type textarea "x"
click at [590, 37] on input "number" at bounding box center [589, 34] width 76 height 35
type input "60"
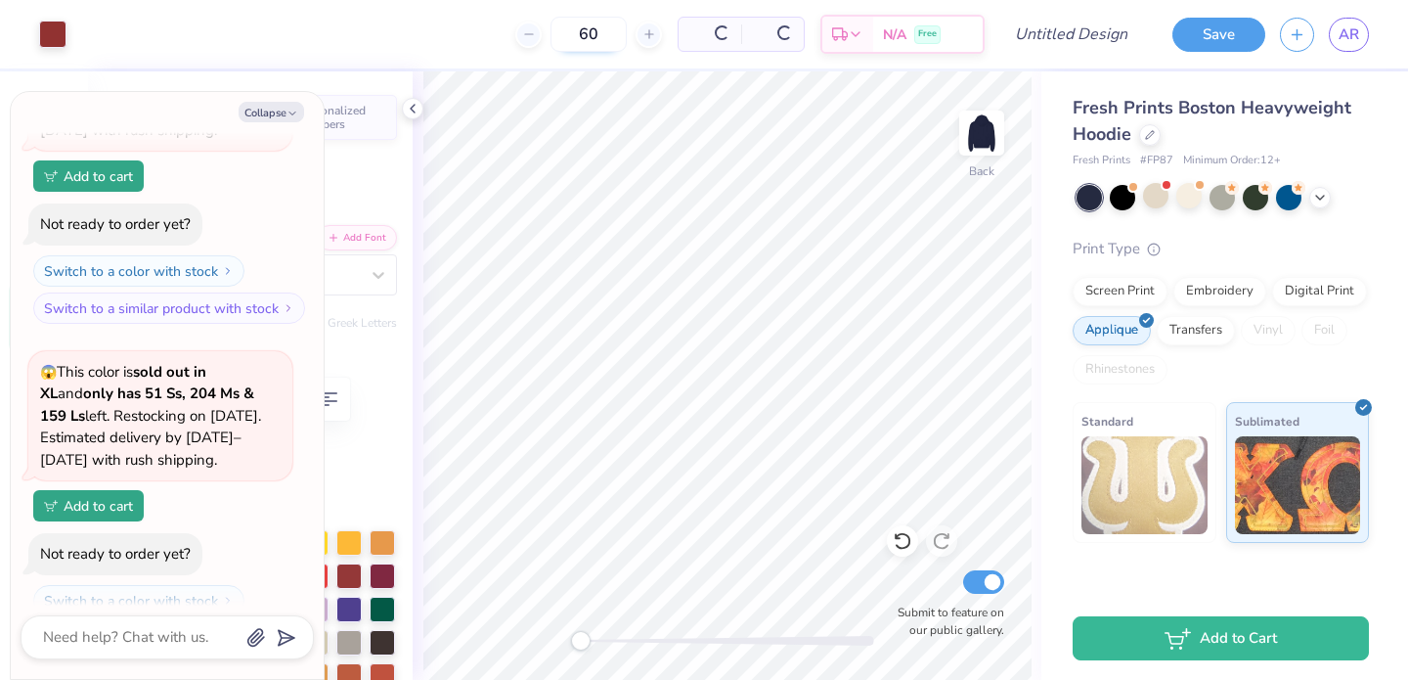
type textarea "x"
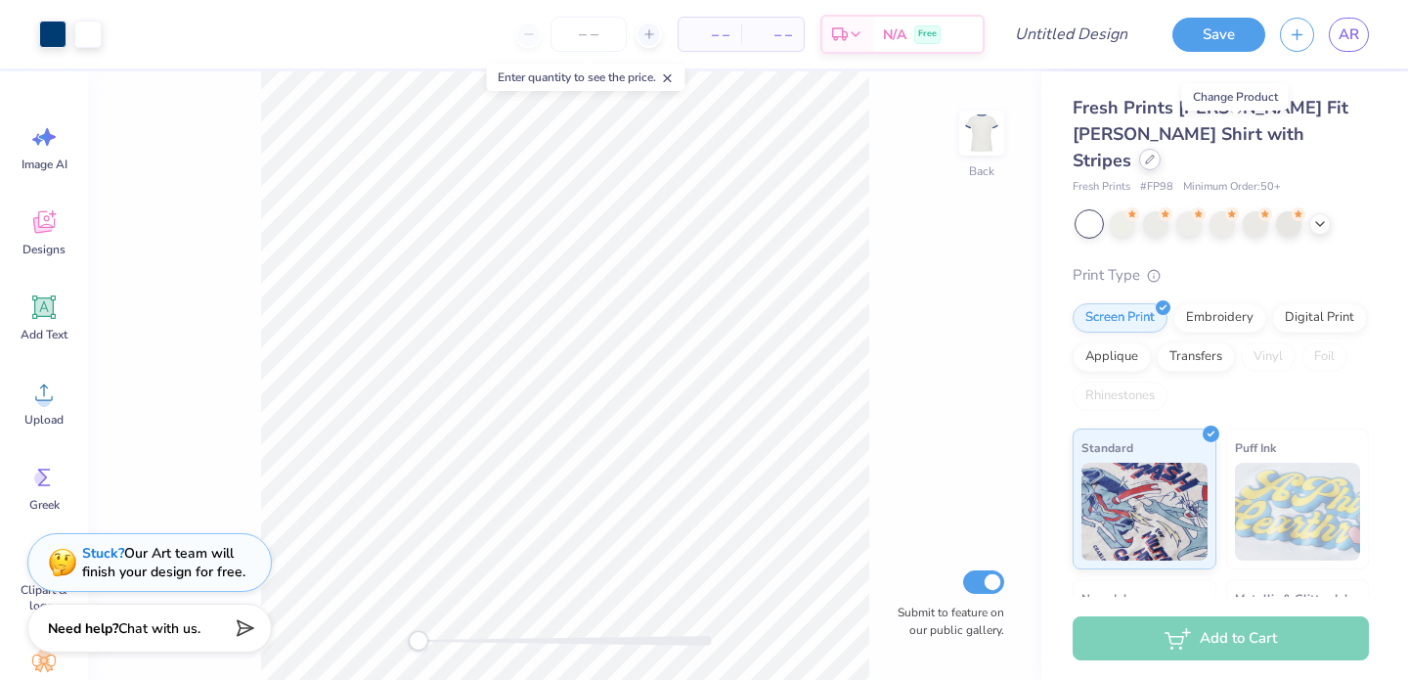
click at [1161, 149] on div at bounding box center [1150, 160] width 22 height 22
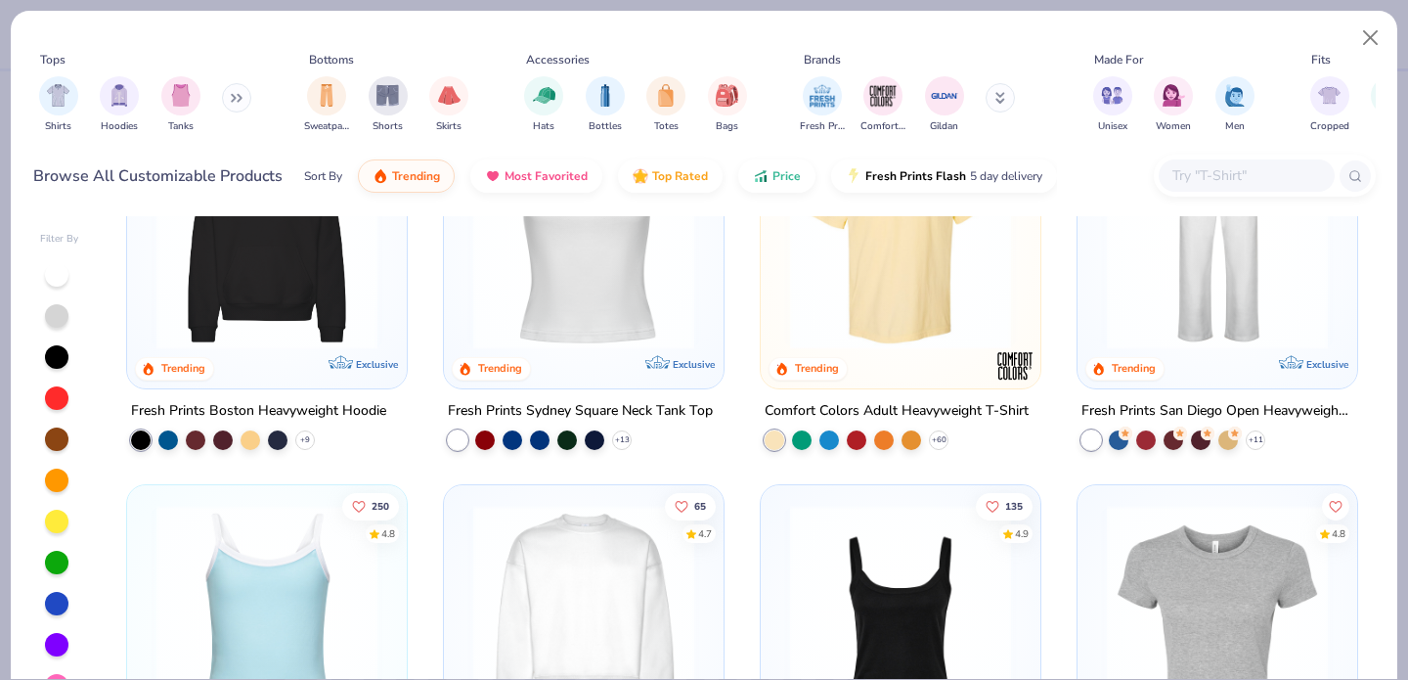
scroll to position [177, 0]
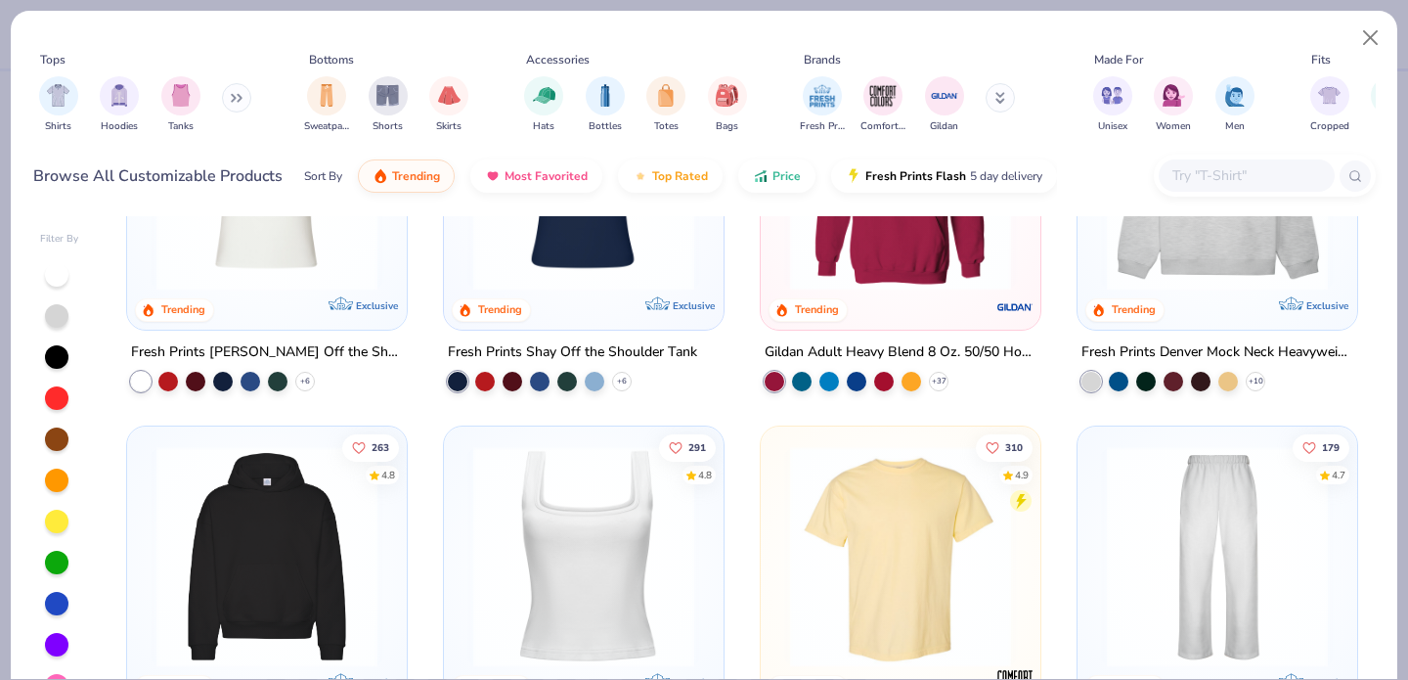
click at [289, 497] on img at bounding box center [267, 556] width 241 height 221
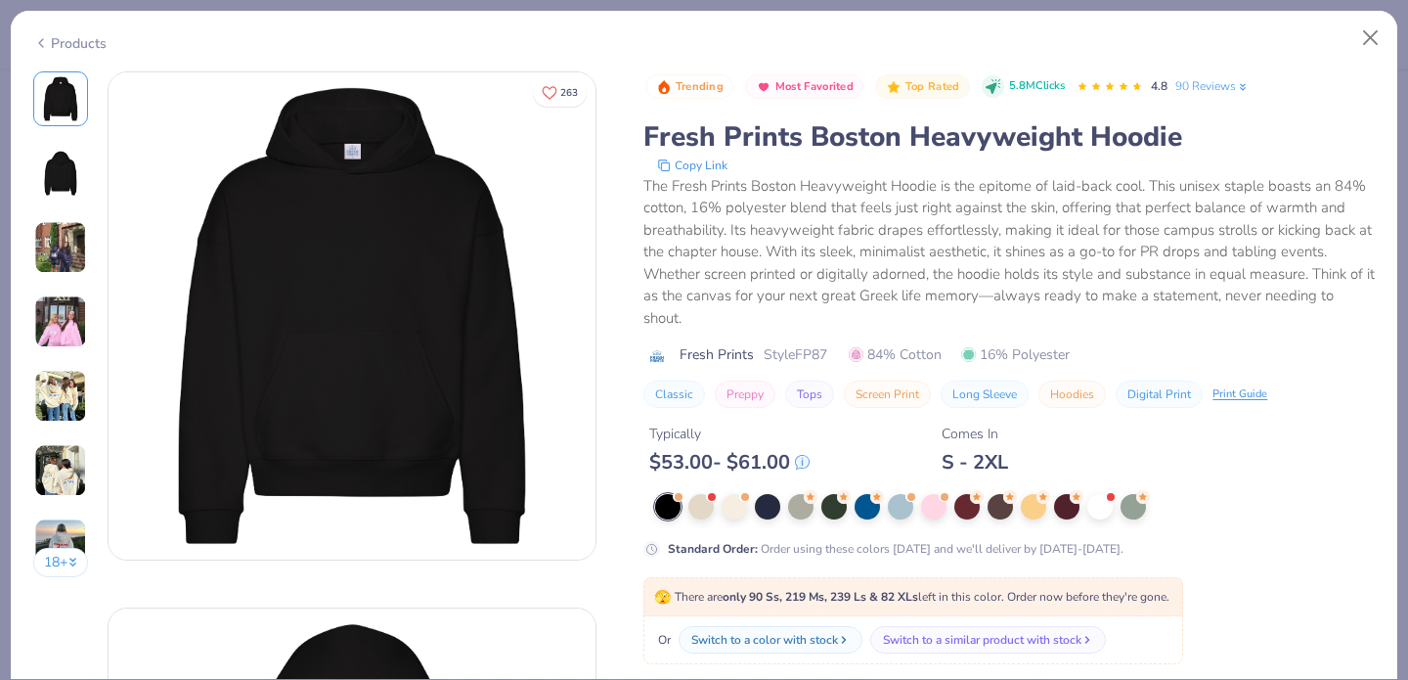
scroll to position [149, 0]
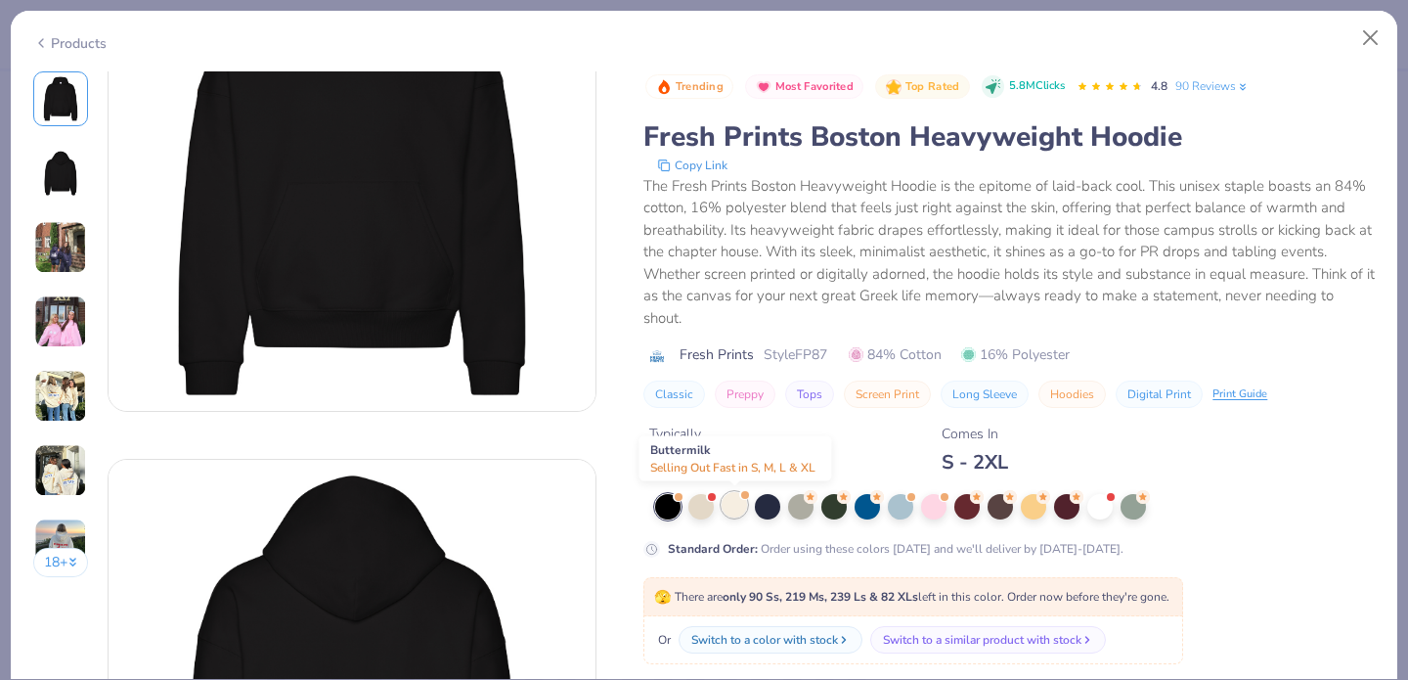
click at [729, 510] on div at bounding box center [734, 504] width 25 height 25
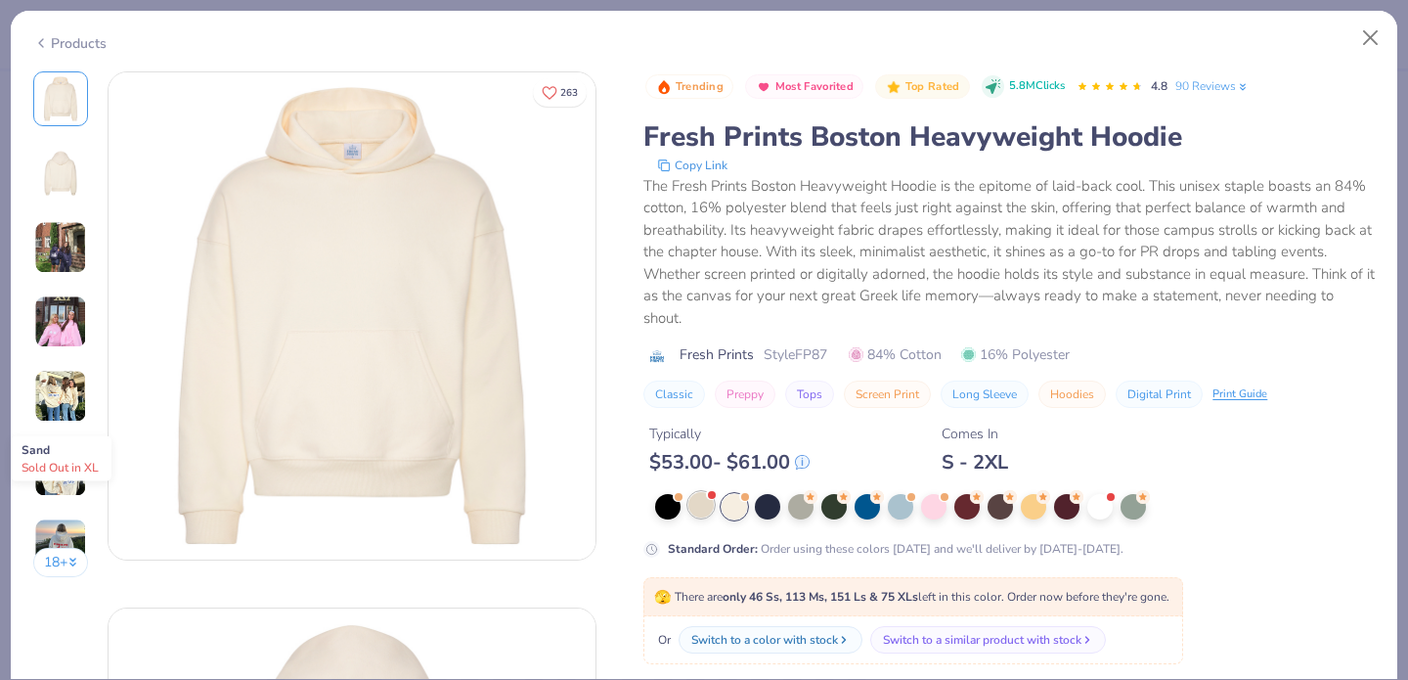
click at [707, 501] on div at bounding box center [700, 504] width 25 height 25
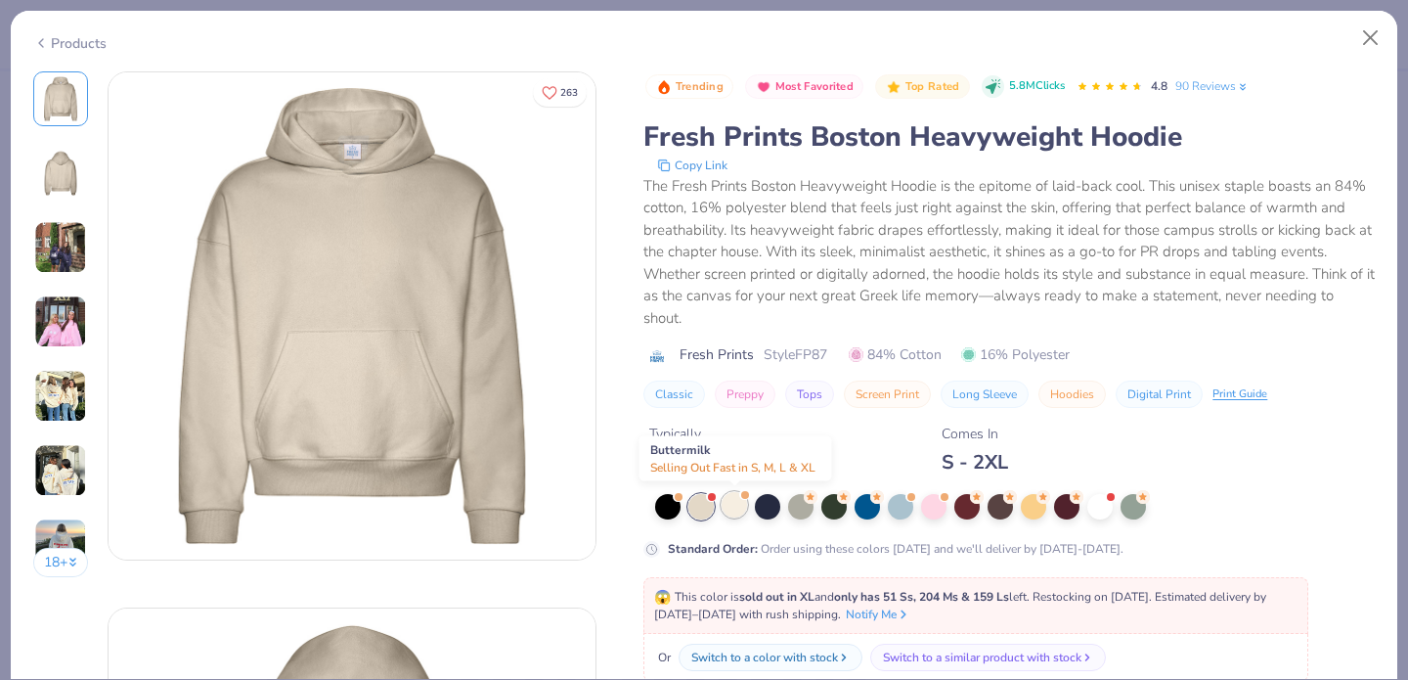
click at [739, 508] on div at bounding box center [734, 504] width 25 height 25
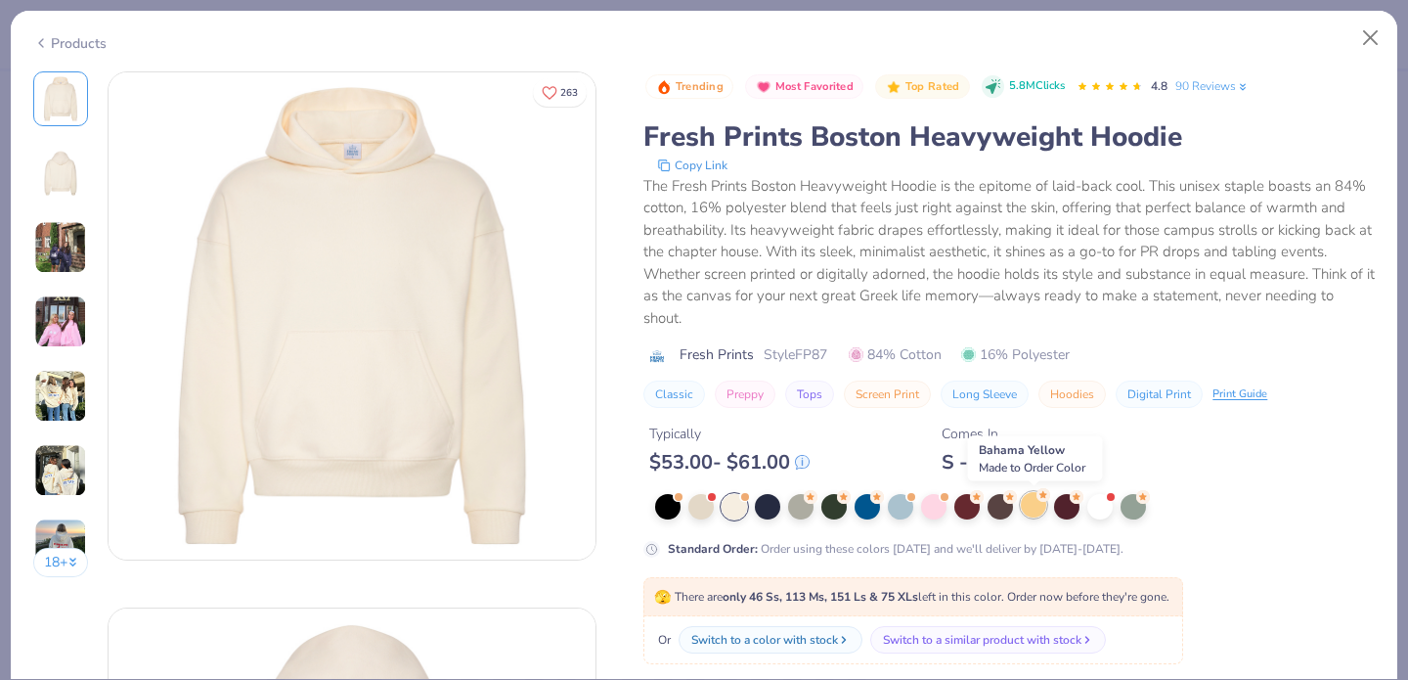
click at [1041, 502] on div at bounding box center [1033, 504] width 25 height 25
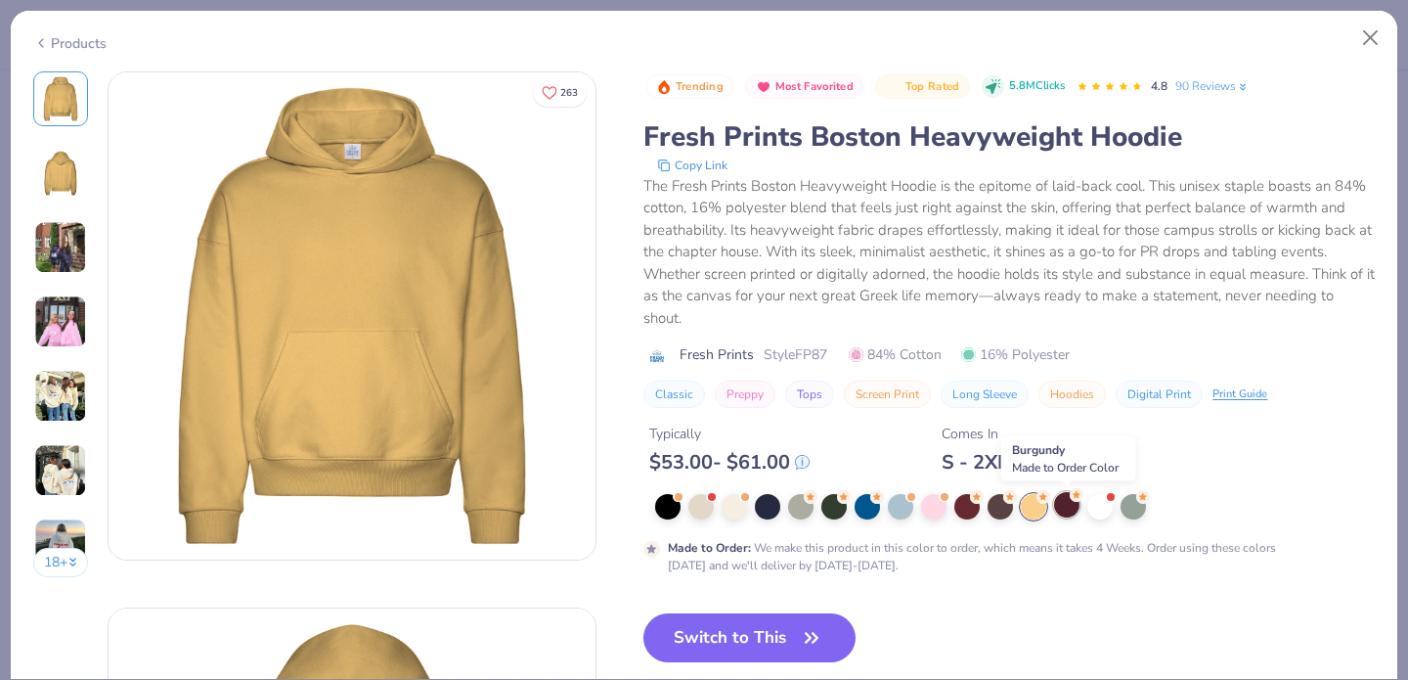
click at [1074, 503] on div at bounding box center [1066, 504] width 25 height 25
